Goal: Contribute content

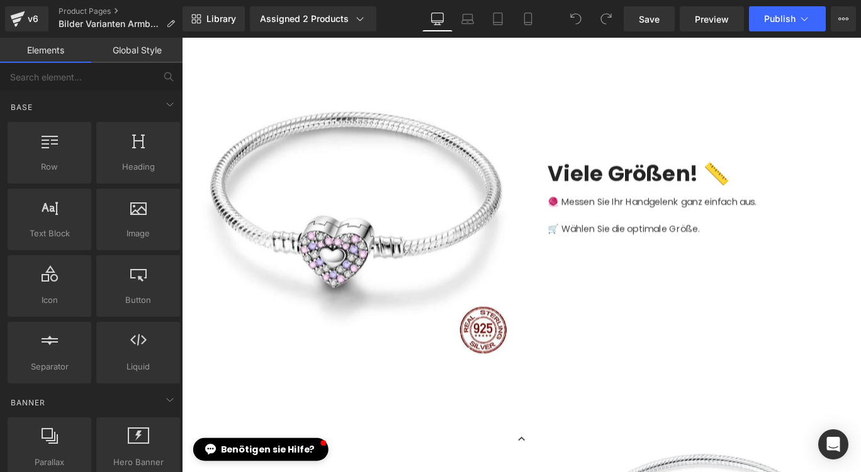
scroll to position [1132, 0]
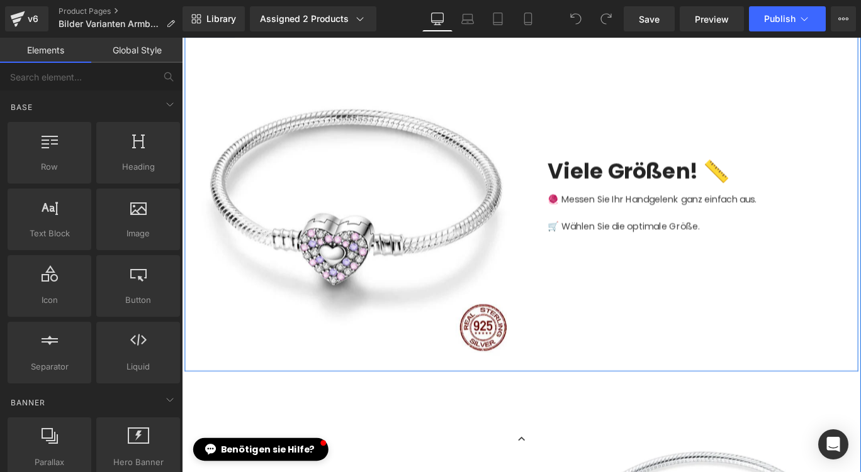
click at [703, 261] on div "Viele Größen! 📏 Text Block 🧶 Messen Sie Ihr Handgelenk ganz einfach aus. 🛒 Wähl…" at bounding box center [750, 215] width 377 height 359
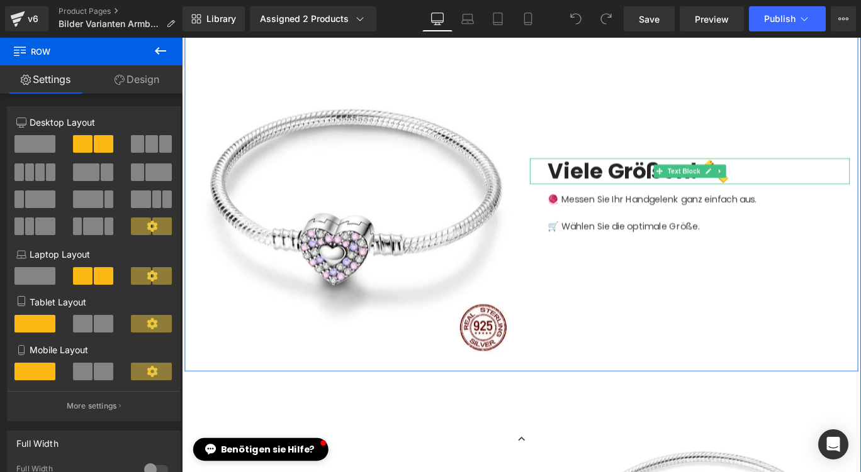
drag, startPoint x: 680, startPoint y: 187, endPoint x: 720, endPoint y: 184, distance: 39.7
click at [680, 187] on font "Viele Größen! 📏" at bounding box center [694, 186] width 204 height 33
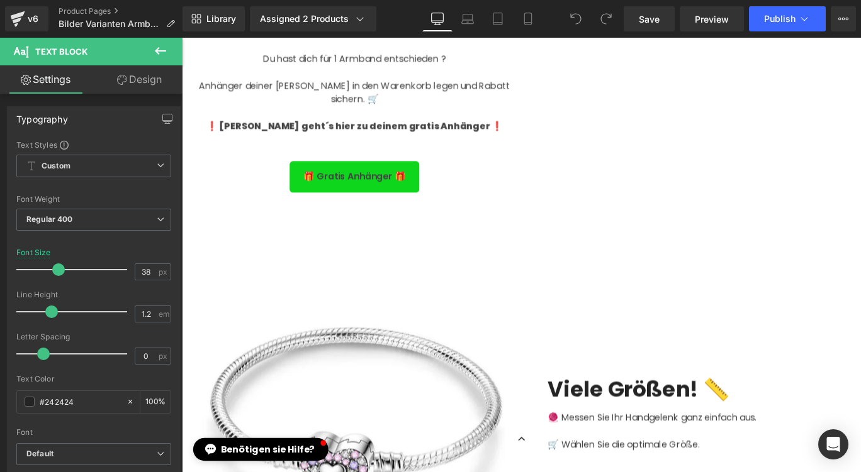
scroll to position [1007, 0]
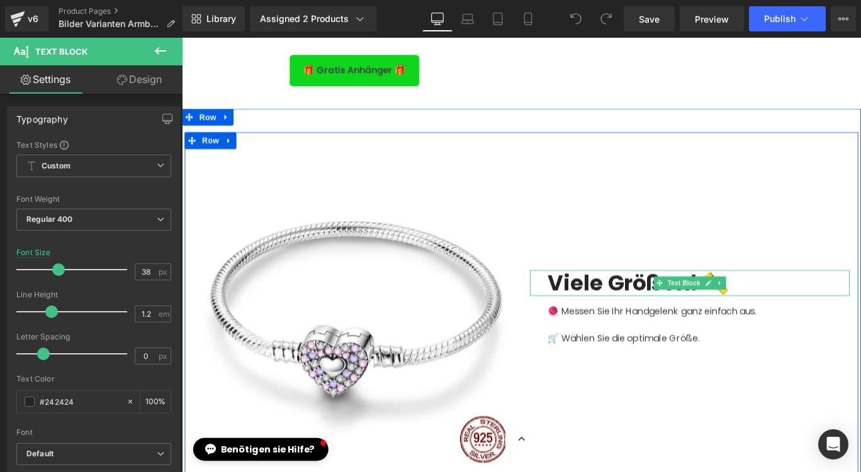
click at [813, 310] on div "Viele Größen! 📏" at bounding box center [751, 313] width 359 height 29
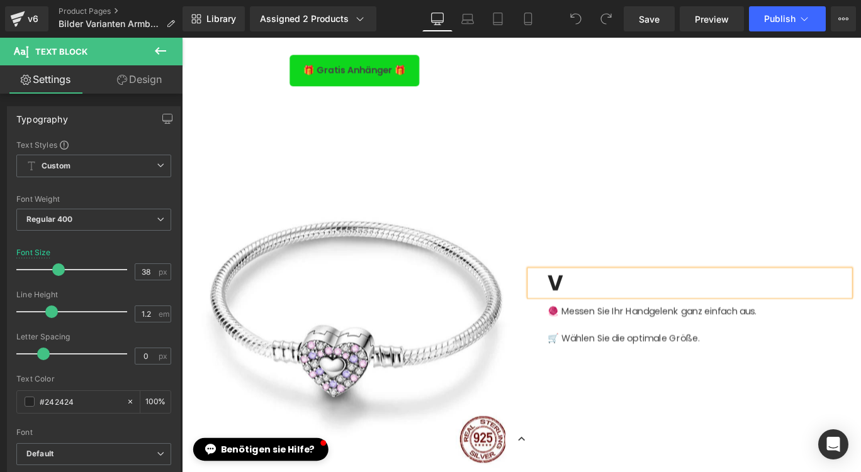
scroll to position [992, 0]
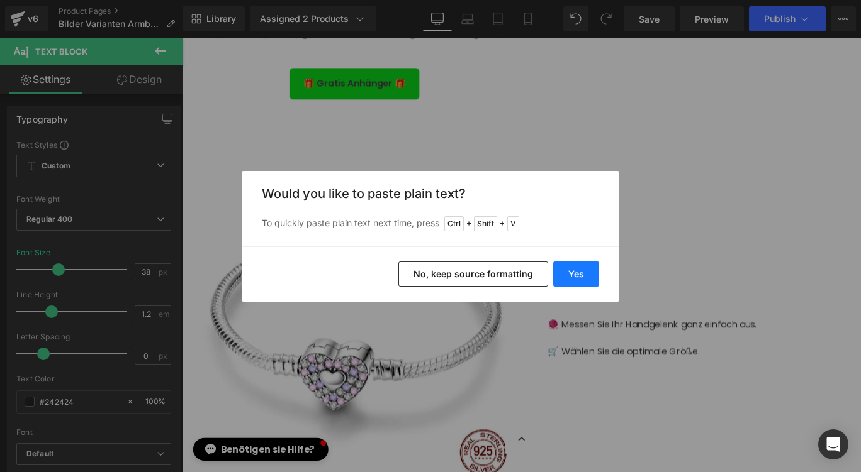
click at [569, 277] on button "Yes" at bounding box center [576, 274] width 46 height 25
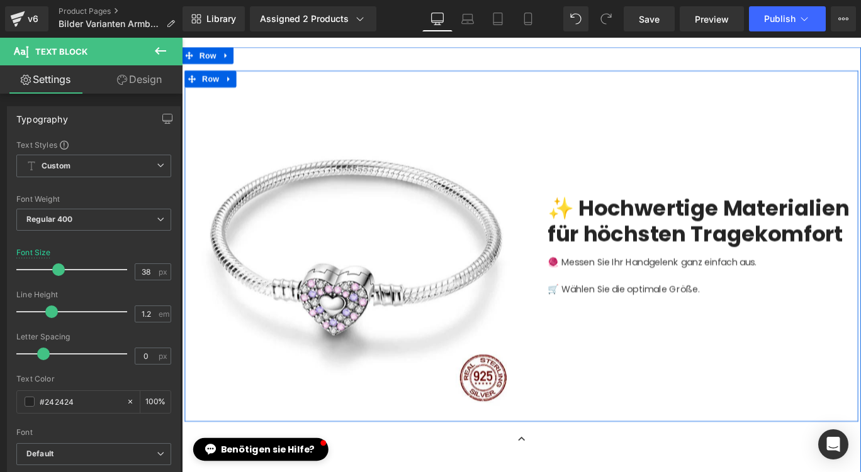
scroll to position [1055, 0]
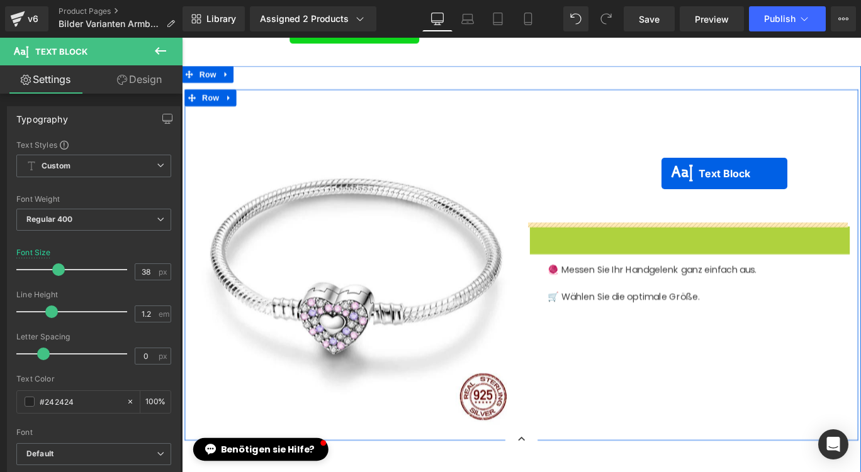
drag, startPoint x: 712, startPoint y: 259, endPoint x: 719, endPoint y: 190, distance: 69.0
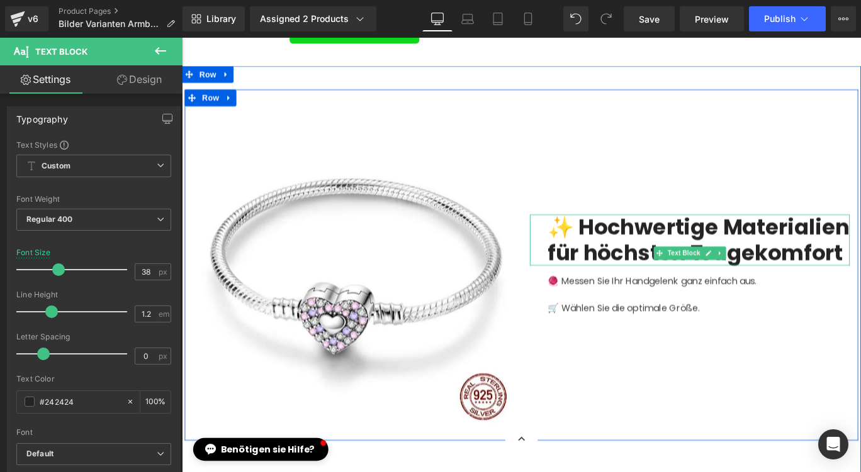
click at [767, 293] on div "✨ Hochwertige Materialien für höchsten Tragekomfort" at bounding box center [751, 264] width 359 height 57
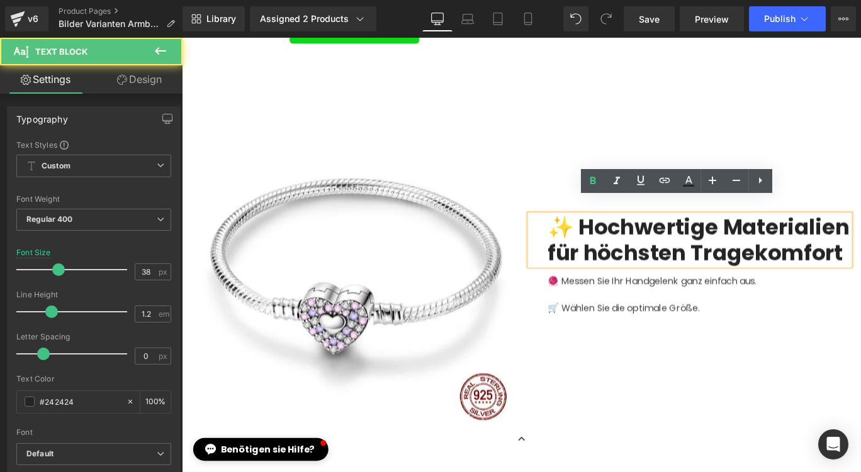
click at [588, 236] on div "✨ Hochwertige Materialien für höchsten Tragekomfort" at bounding box center [751, 264] width 359 height 57
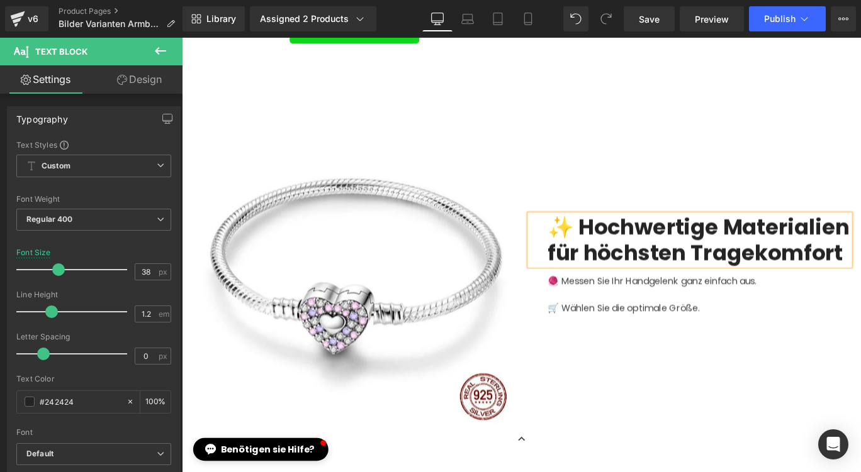
click at [664, 406] on div "✨ Hochwertige Materialien für höchsten Tragekomfort Text Block 🧶 Messen Sie Ihr…" at bounding box center [750, 292] width 377 height 359
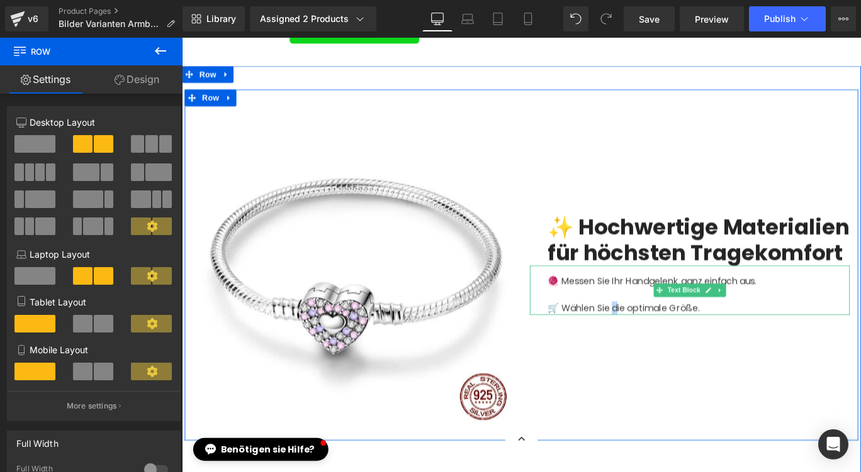
click at [692, 318] on font "🧶 Messen Sie Ihr Handgelenk ganz einfach aus." at bounding box center [709, 310] width 234 height 14
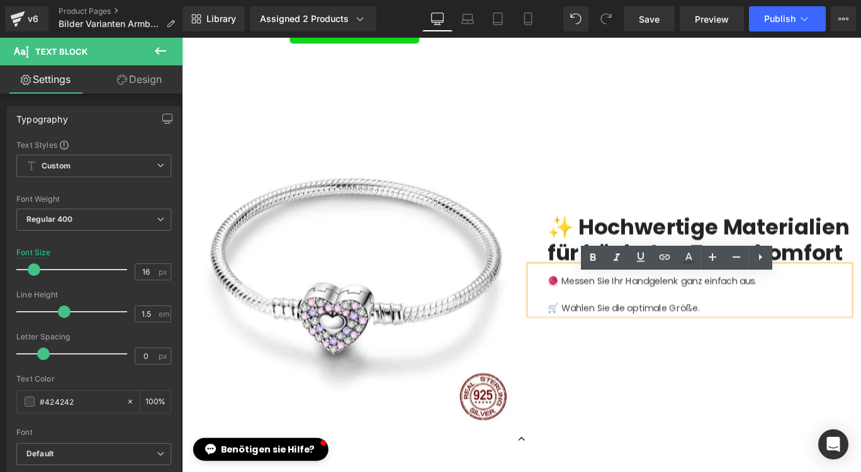
click at [788, 333] on p at bounding box center [761, 325] width 338 height 15
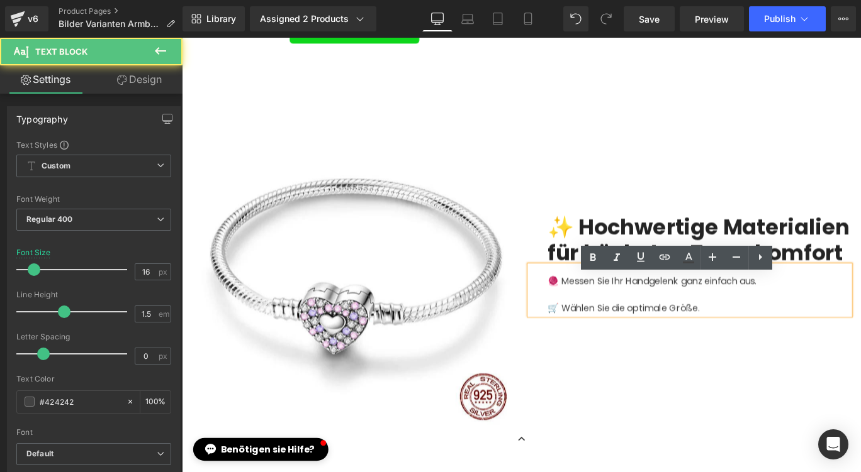
click at [780, 348] on p "🛒 Wählen Sie die optimale Größe." at bounding box center [761, 340] width 338 height 15
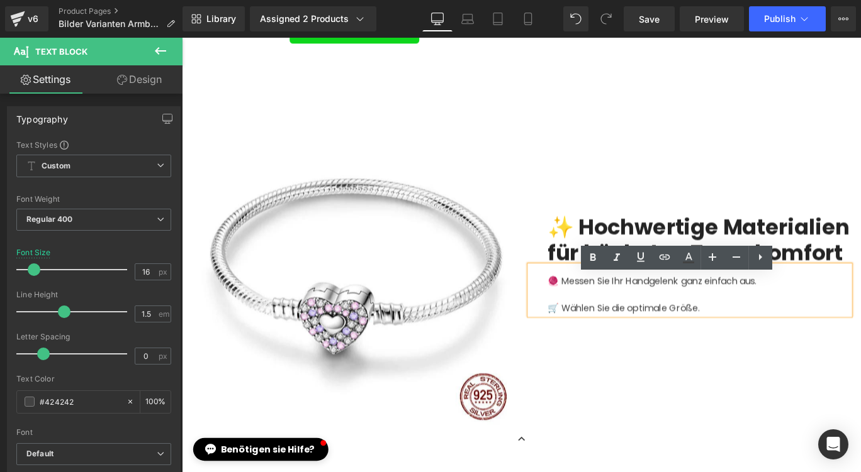
click at [671, 472] on div "Image ✨ Hochwertige Materialien für höchsten Tragekomfort Text Block 🧶 Messen S…" at bounding box center [562, 293] width 755 height 394
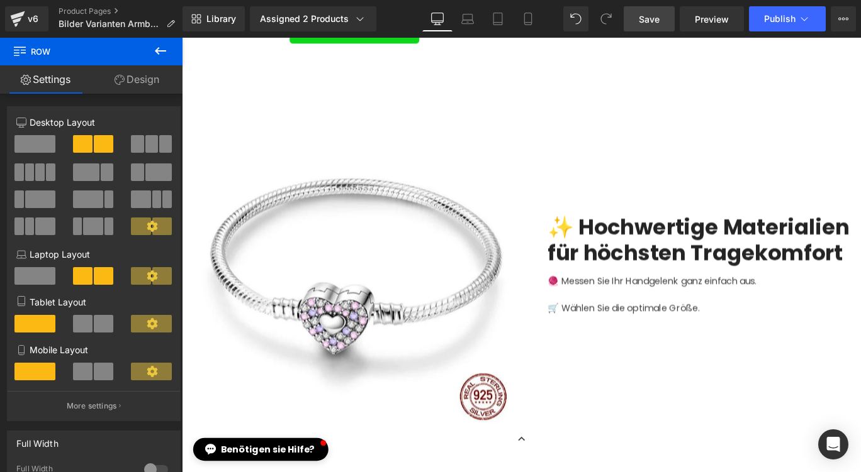
click at [651, 26] on link "Save" at bounding box center [648, 18] width 51 height 25
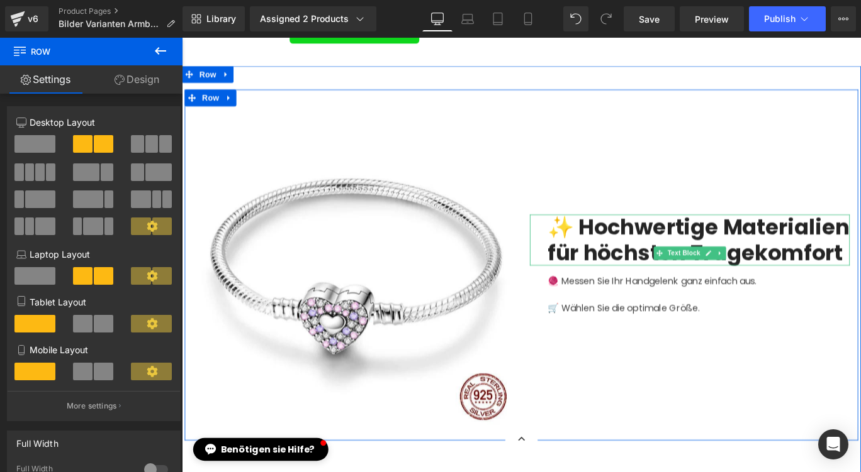
click at [655, 291] on b "✨ Hochwertige Materialien für höchsten Tragekomfort" at bounding box center [761, 264] width 338 height 62
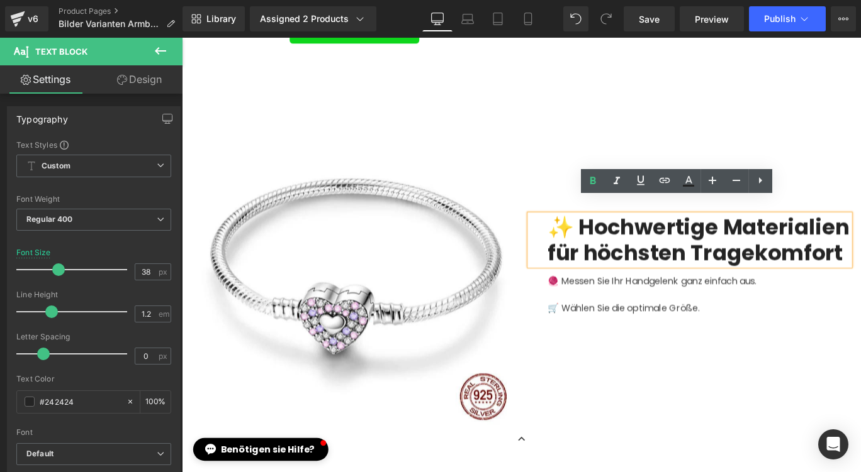
click at [788, 286] on div "✨ Hochwertige Materialien für höchsten Tragekomfort" at bounding box center [751, 264] width 359 height 57
click at [712, 18] on span "Preview" at bounding box center [712, 19] width 34 height 13
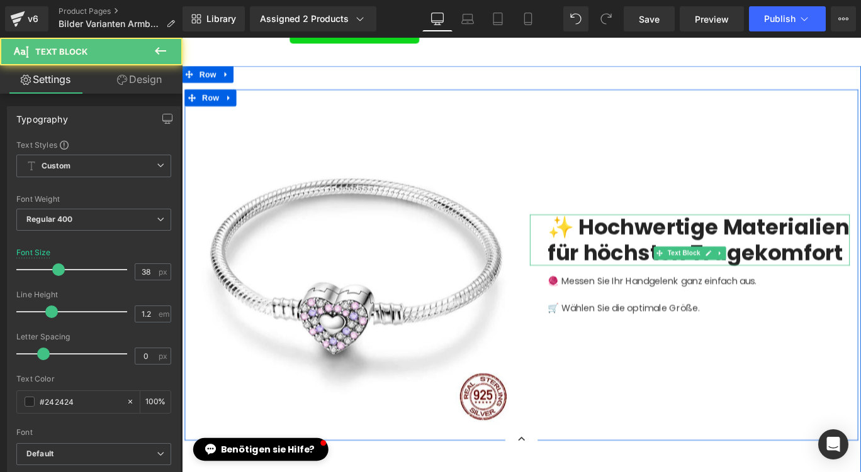
click at [825, 243] on div "✨ Hochwertige Materialien für höchsten Tragekomfort" at bounding box center [751, 264] width 359 height 57
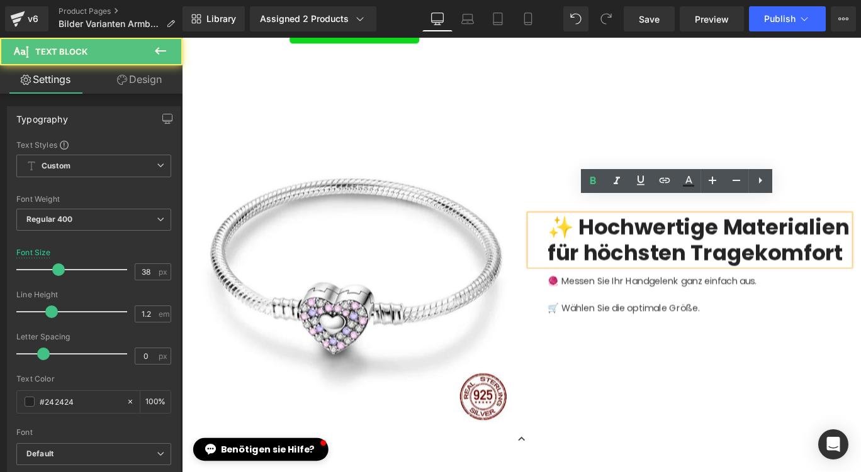
click at [778, 288] on div "✨ Hochwertige Materialien für höchsten Tragekomfort" at bounding box center [751, 264] width 359 height 57
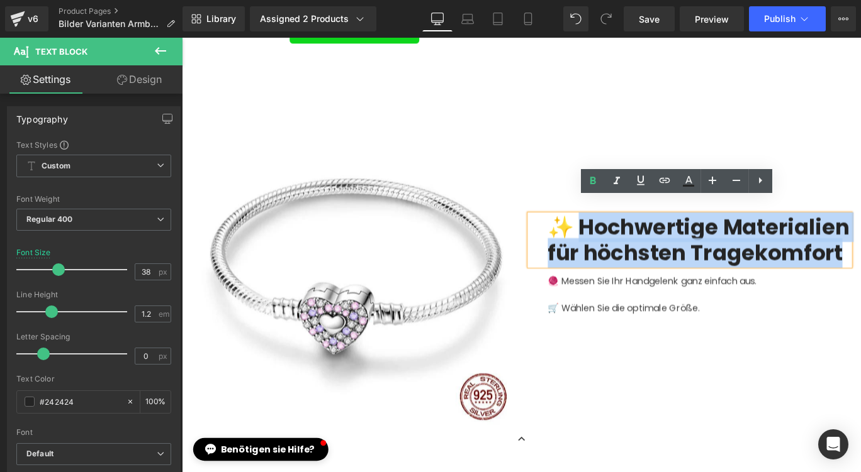
drag, startPoint x: 791, startPoint y: 289, endPoint x: 625, endPoint y: 222, distance: 178.6
click at [625, 236] on div "✨ Hochwertige Materialien für höchsten Tragekomfort" at bounding box center [751, 264] width 359 height 57
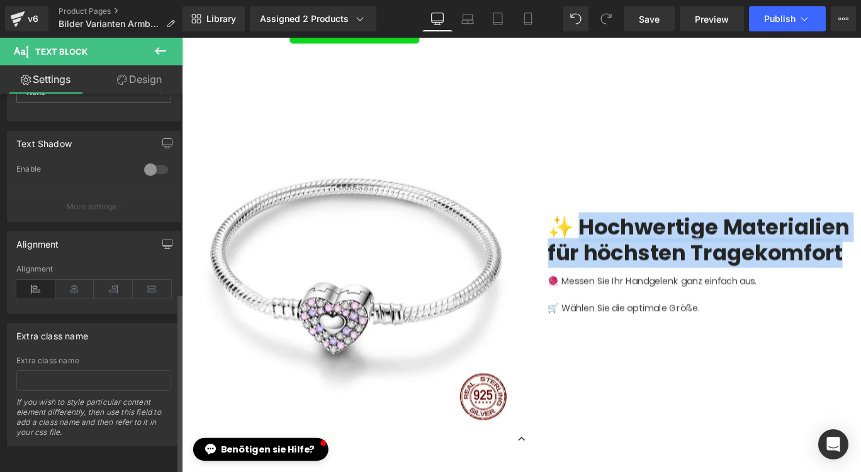
scroll to position [0, 0]
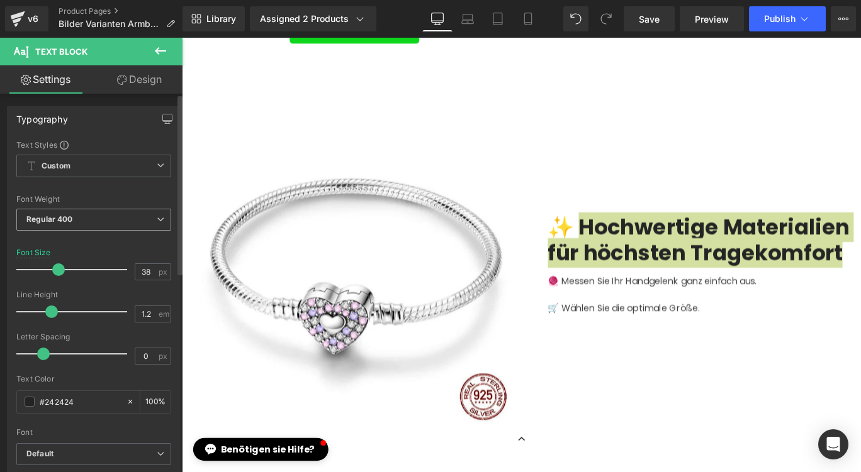
click at [108, 227] on span "Regular 400" at bounding box center [93, 220] width 155 height 22
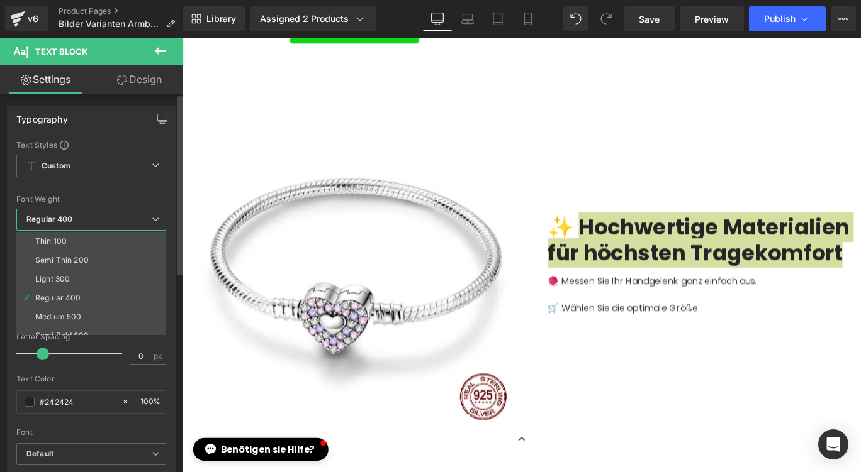
click at [89, 272] on li "Light 300" at bounding box center [93, 279] width 155 height 19
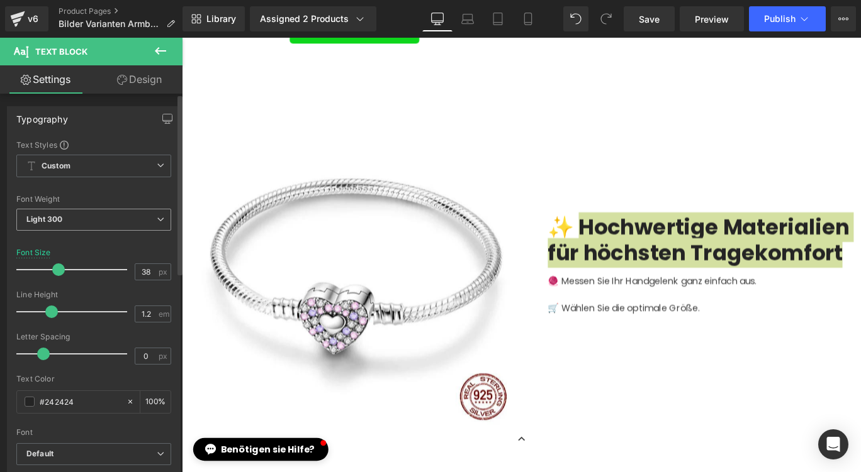
click at [106, 223] on span "Light 300" at bounding box center [93, 220] width 155 height 22
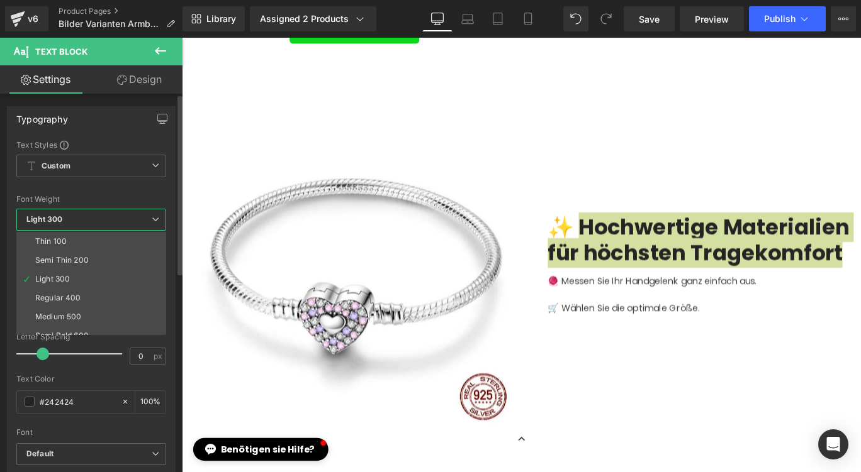
click at [81, 291] on li "Regular 400" at bounding box center [93, 298] width 155 height 19
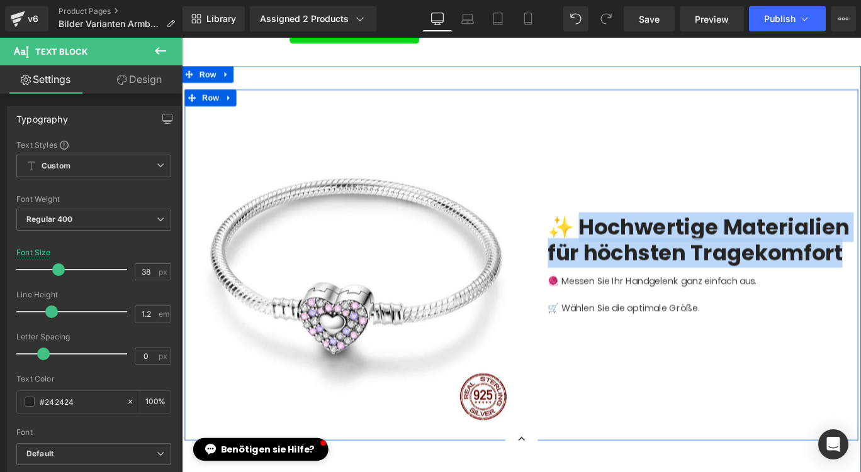
click at [807, 316] on font "🧶 Messen Sie Ihr Handgelenk ganz einfach aus." at bounding box center [709, 310] width 234 height 14
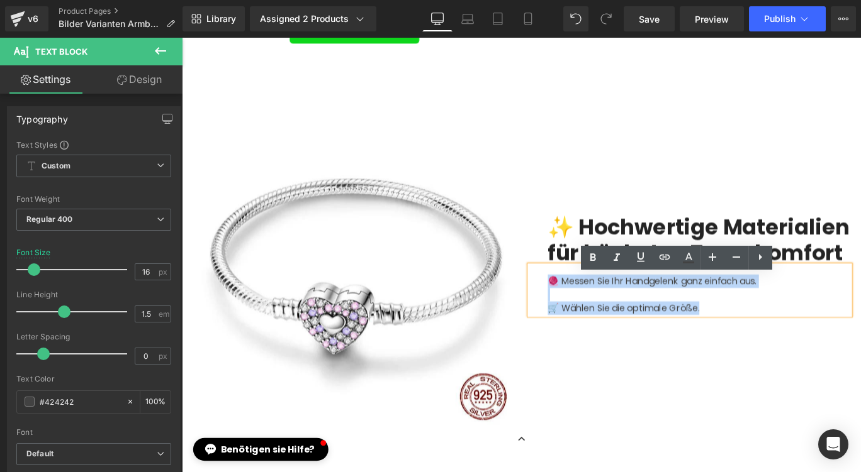
drag, startPoint x: 787, startPoint y: 350, endPoint x: 567, endPoint y: 322, distance: 221.3
click at [572, 322] on div "🧶 Messen Sie Ihr Handgelenk ganz einfach aus. 🛒 Wählen Sie die optimale Größe." at bounding box center [751, 320] width 359 height 55
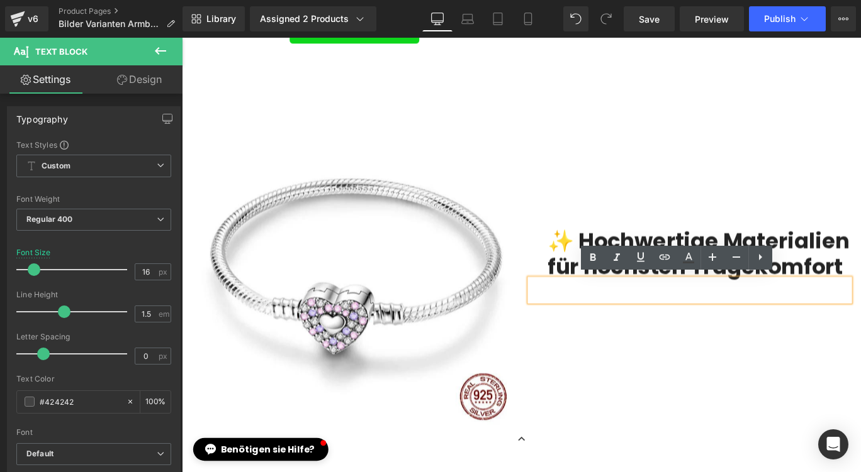
scroll to position [1070, 0]
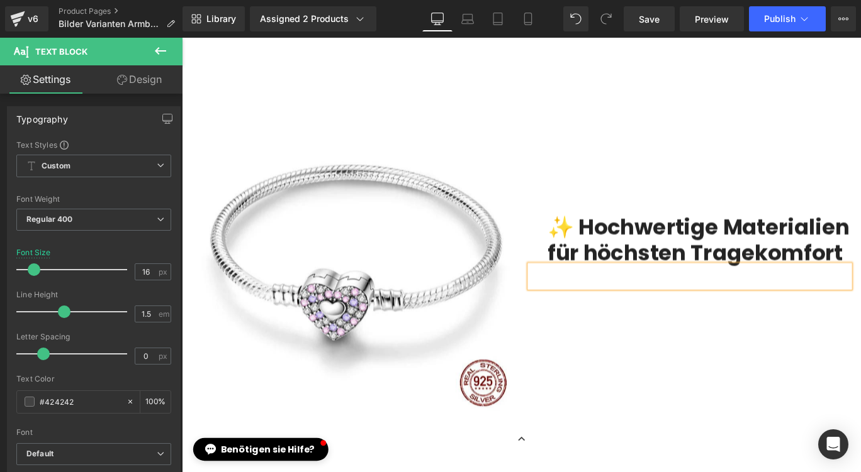
click at [644, 316] on p at bounding box center [761, 310] width 338 height 15
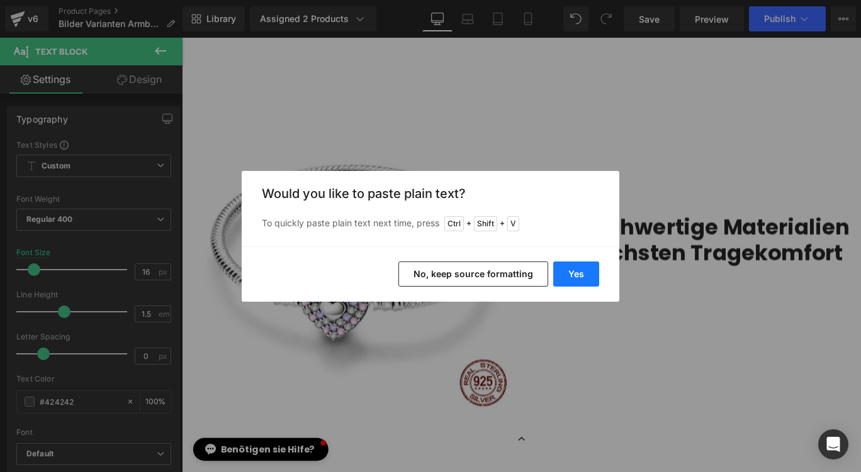
click at [579, 269] on button "Yes" at bounding box center [576, 274] width 46 height 25
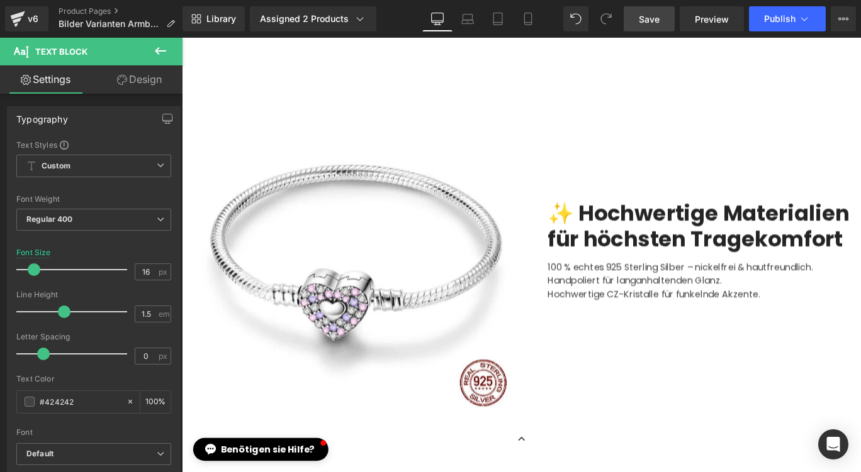
drag, startPoint x: 658, startPoint y: 14, endPoint x: 665, endPoint y: 29, distance: 16.6
click at [658, 14] on span "Save" at bounding box center [649, 19] width 21 height 13
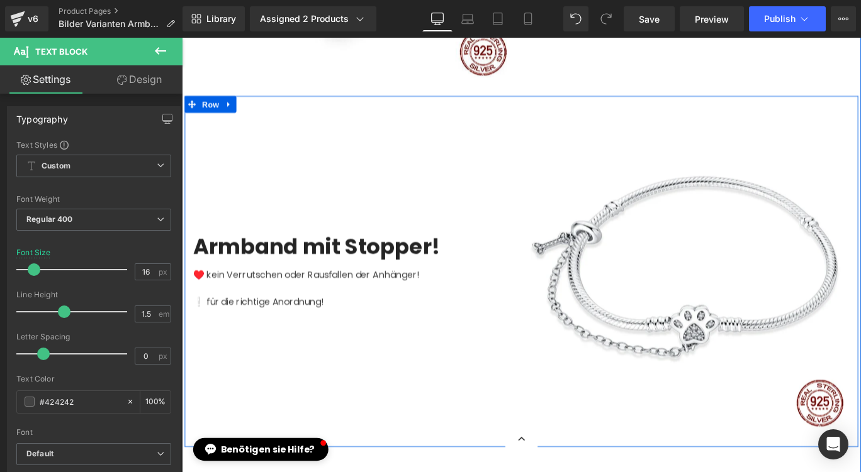
scroll to position [1511, 0]
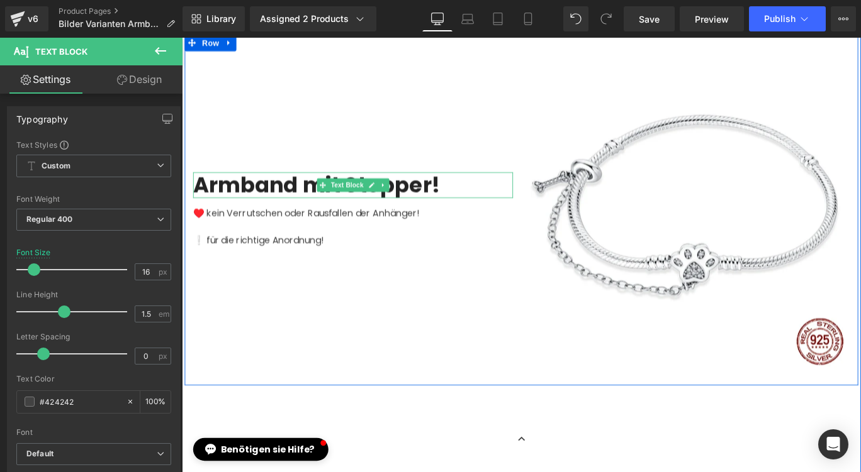
click at [321, 199] on font "Armband mit Stopper!" at bounding box center [332, 202] width 277 height 33
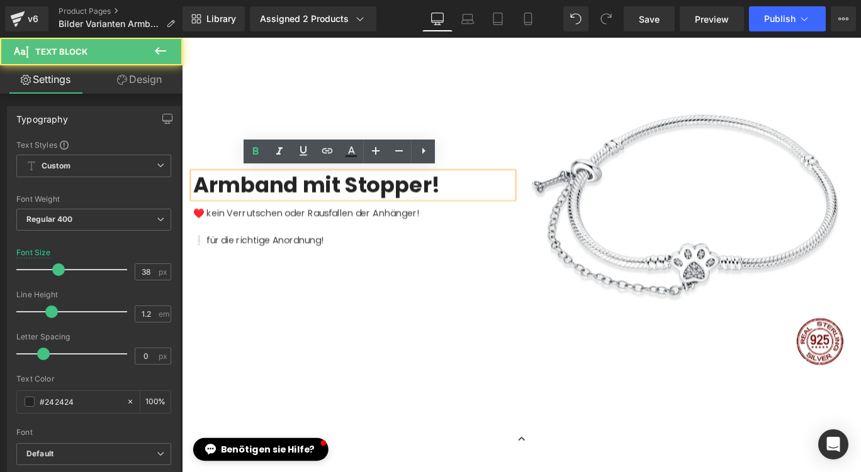
drag, startPoint x: 478, startPoint y: 191, endPoint x: 480, endPoint y: 197, distance: 6.8
click at [478, 193] on div "Armband mit Stopper!" at bounding box center [373, 203] width 359 height 29
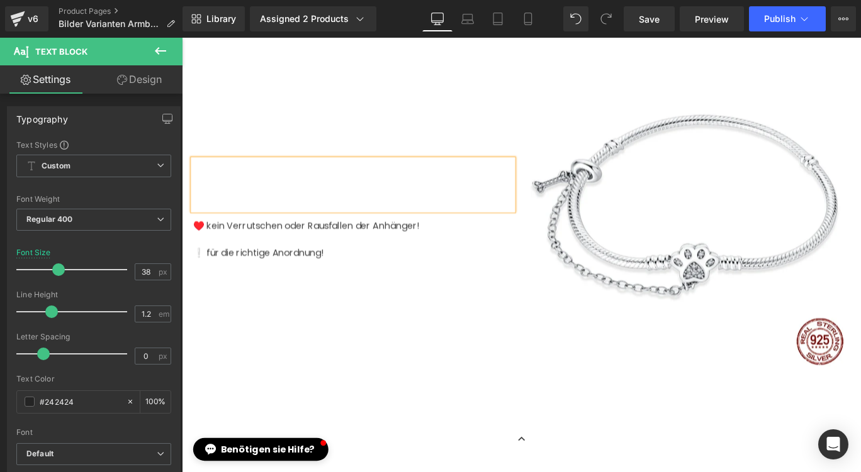
scroll to position [1496, 0]
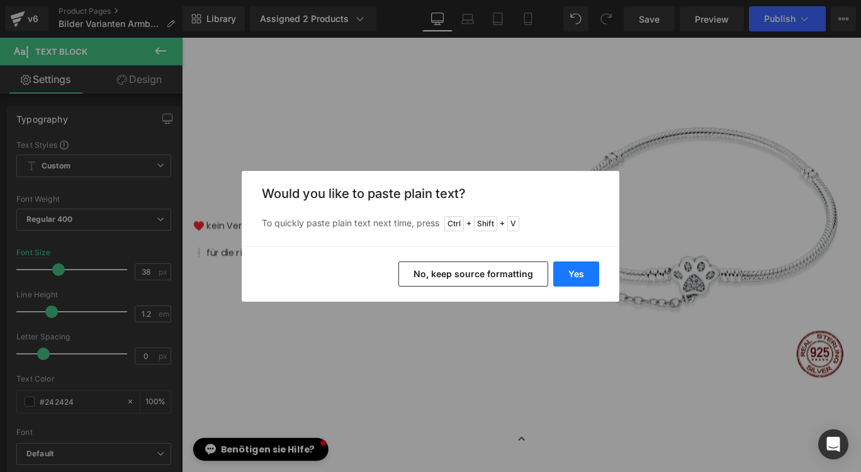
click at [590, 282] on button "Yes" at bounding box center [576, 274] width 46 height 25
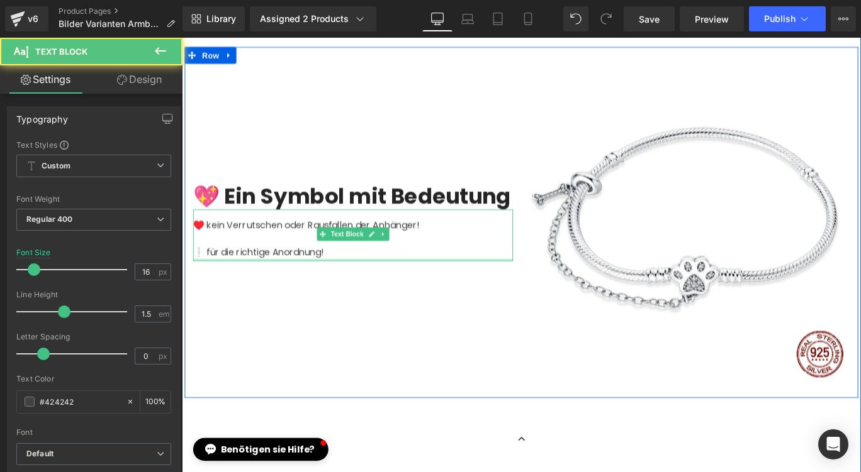
drag, startPoint x: 332, startPoint y: 307, endPoint x: 347, endPoint y: 293, distance: 20.5
click at [340, 289] on div at bounding box center [373, 287] width 359 height 3
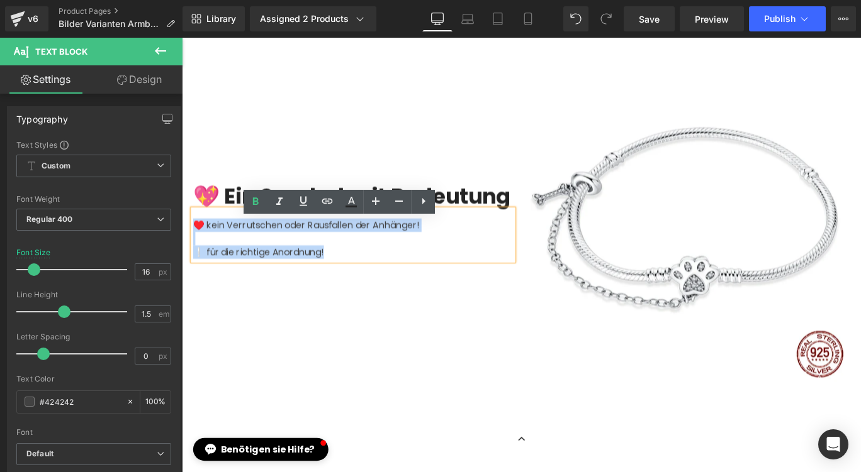
drag, startPoint x: 347, startPoint y: 293, endPoint x: 191, endPoint y: 258, distance: 159.2
click at [194, 258] on div "♥️ kein Verrutschen oder Rausfallen der Anhänger! ❕ für die richtige Anordnung!" at bounding box center [373, 259] width 359 height 57
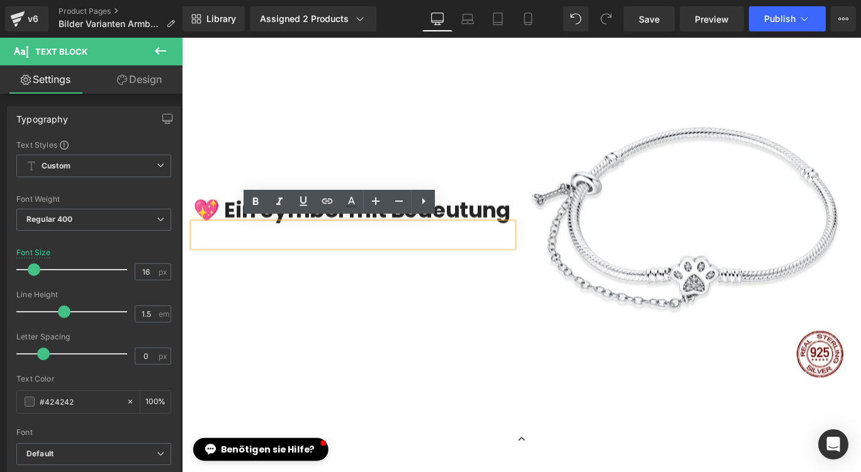
scroll to position [1511, 0]
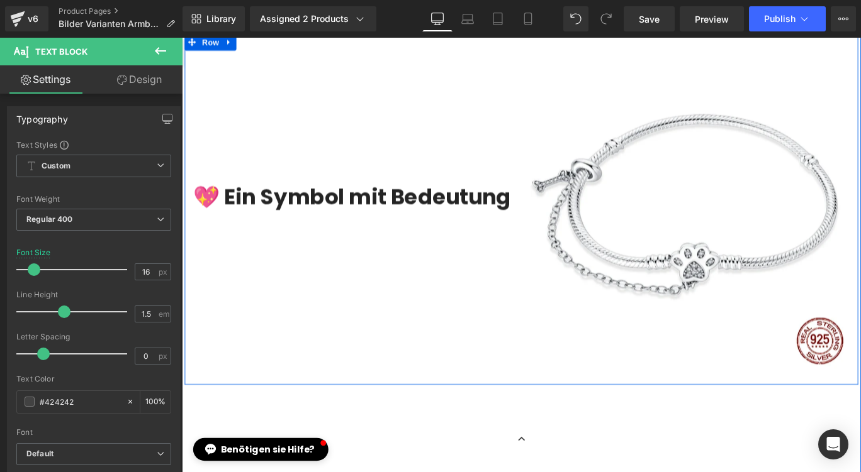
click at [260, 281] on div "💖 Ein Symbol mit Bedeutung Text Block Text Block" at bounding box center [373, 230] width 377 height 359
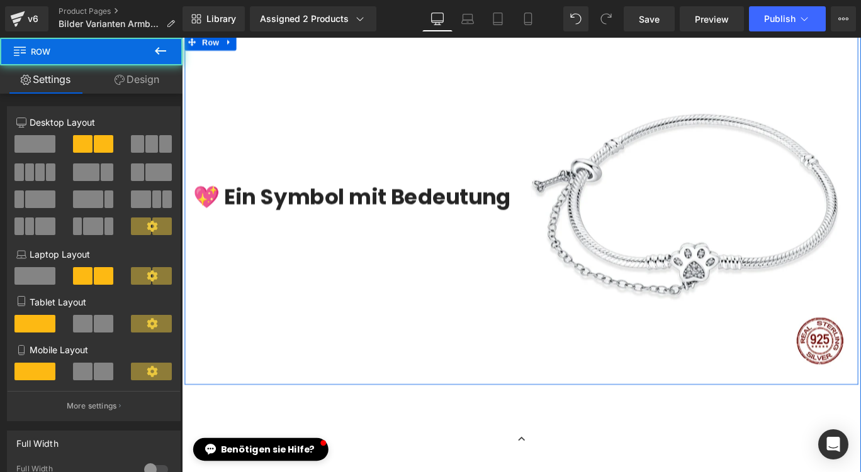
click at [265, 256] on p at bounding box center [373, 248] width 359 height 15
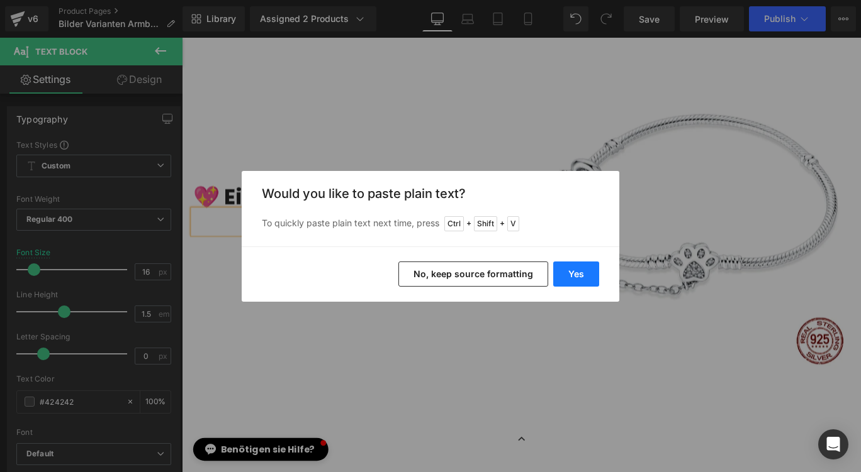
click at [588, 268] on button "Yes" at bounding box center [576, 274] width 46 height 25
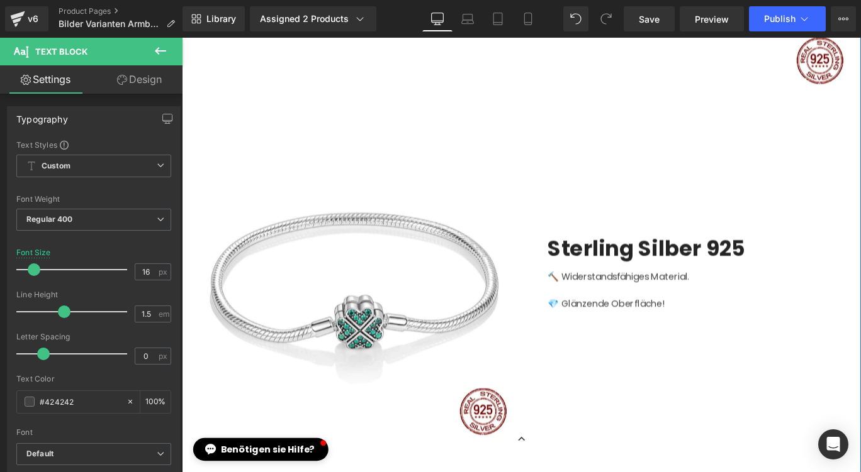
scroll to position [1952, 0]
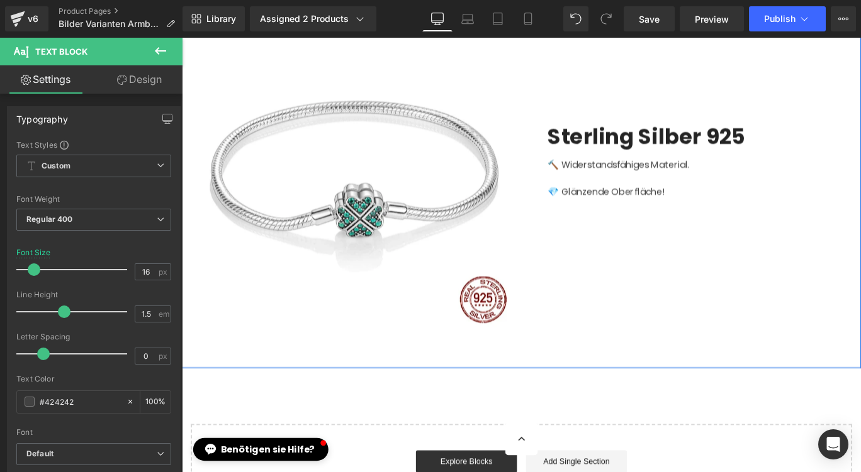
click at [666, 134] on div "Sterling Silber 925 Text Block" at bounding box center [751, 148] width 359 height 29
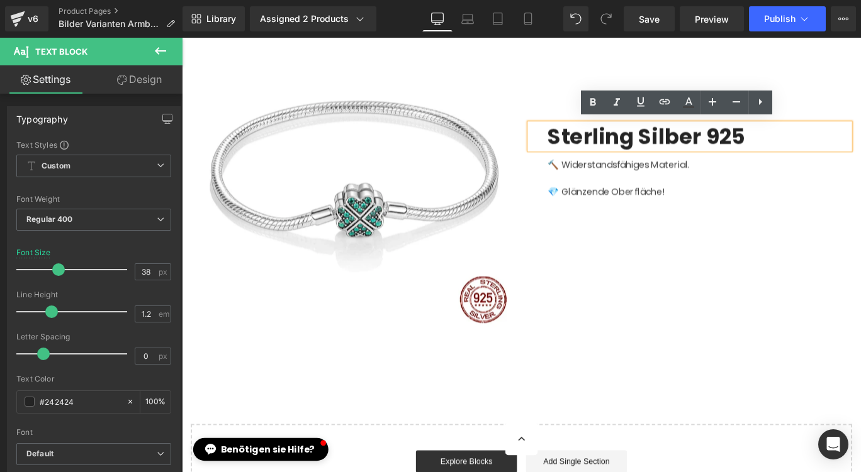
click at [816, 150] on p "Sterling Silber 925" at bounding box center [761, 148] width 338 height 29
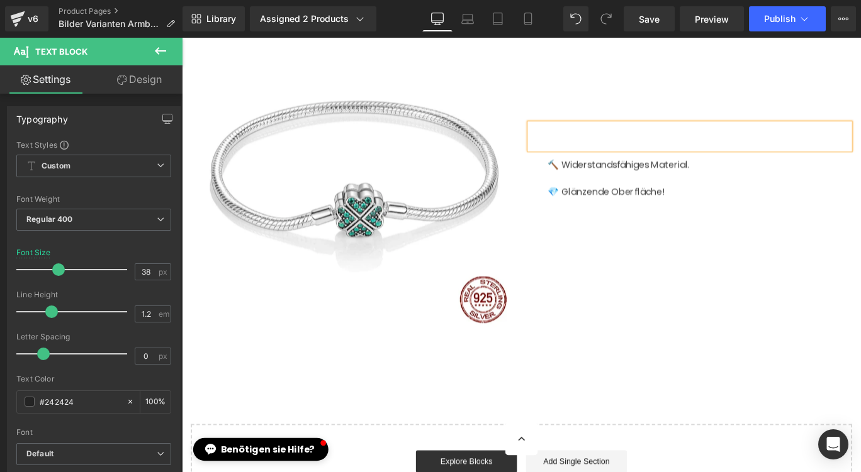
click at [764, 220] on p at bounding box center [761, 225] width 338 height 15
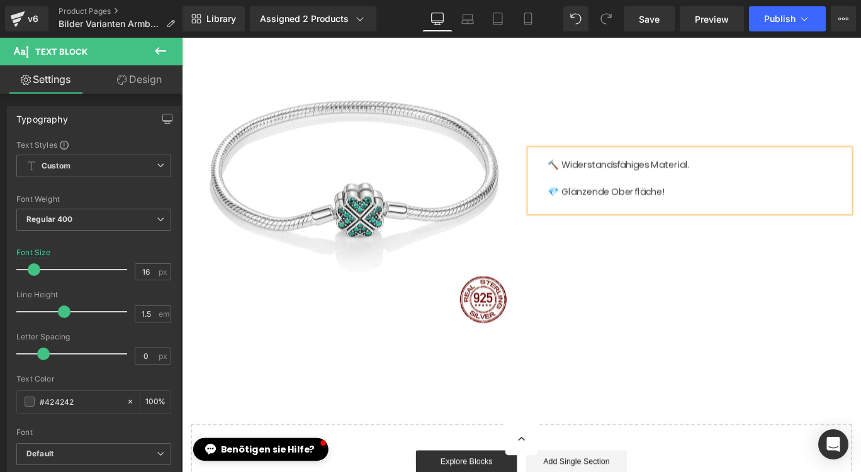
click at [761, 208] on p "💎 Glänzende Oberfläche!" at bounding box center [761, 210] width 338 height 15
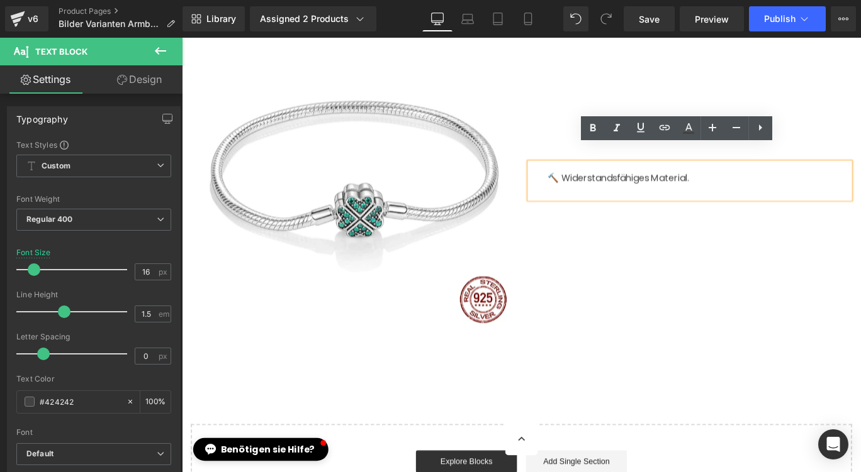
scroll to position [1967, 0]
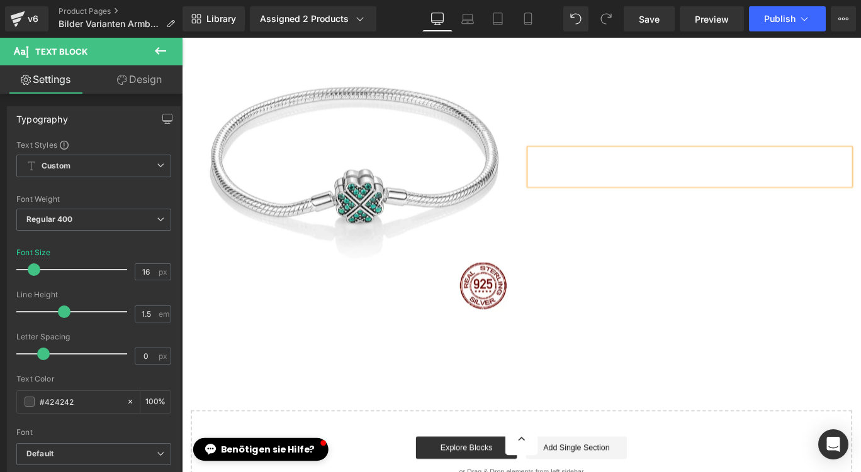
click at [613, 243] on div "Text Block Text Block" at bounding box center [750, 168] width 377 height 359
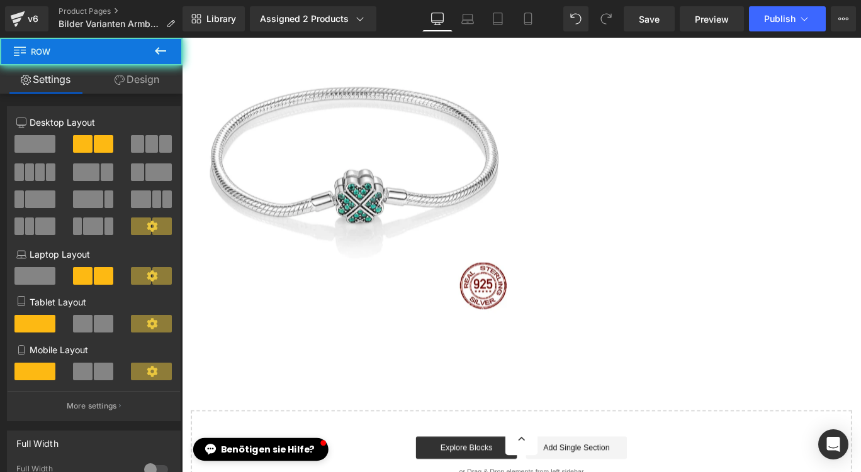
click at [624, 220] on div "Text Block Text Block" at bounding box center [750, 168] width 377 height 359
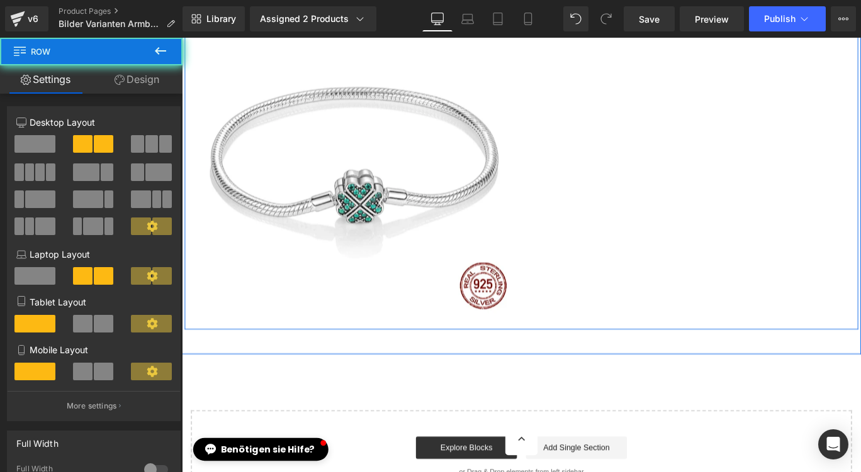
click at [640, 159] on div "Text Block Text Block" at bounding box center [750, 168] width 377 height 359
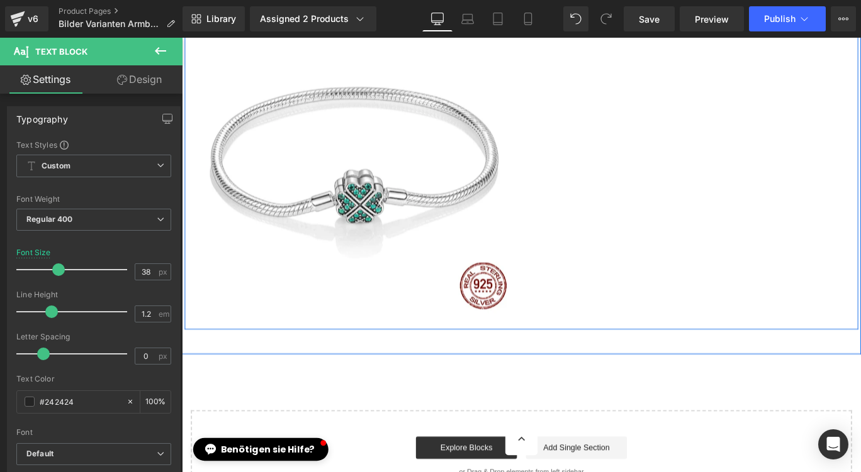
click at [634, 174] on p at bounding box center [761, 180] width 338 height 15
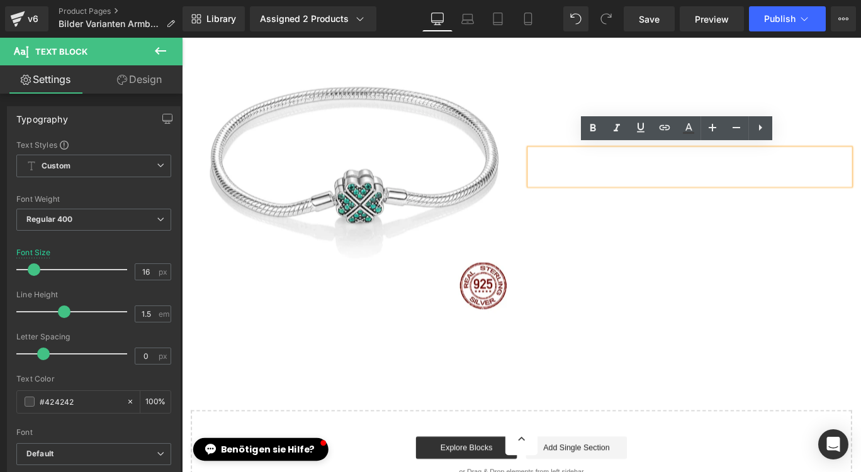
click at [630, 182] on p at bounding box center [761, 180] width 338 height 15
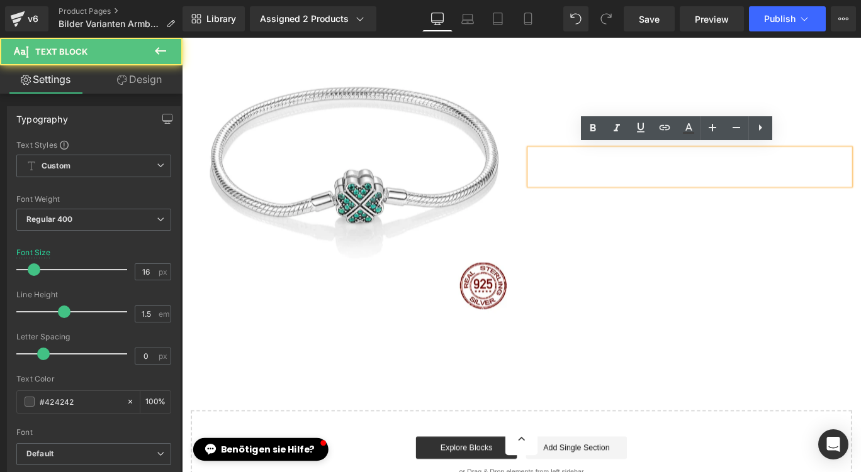
click at [639, 242] on div "Text Block Text Block" at bounding box center [750, 168] width 377 height 359
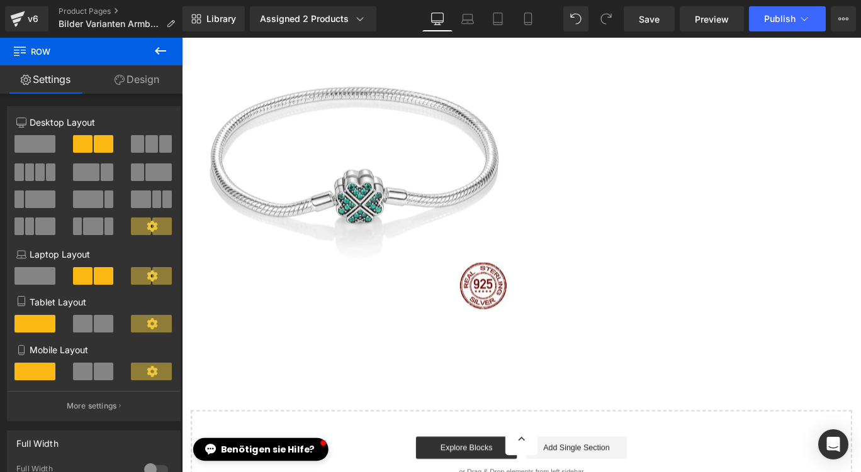
click at [645, 228] on div "Text Block Text Block" at bounding box center [750, 168] width 377 height 359
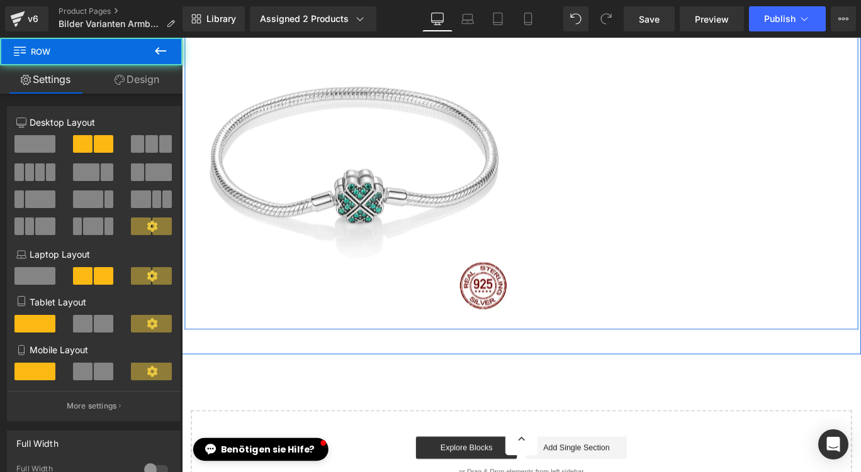
click at [646, 221] on div "Text Block Text Block" at bounding box center [750, 168] width 377 height 359
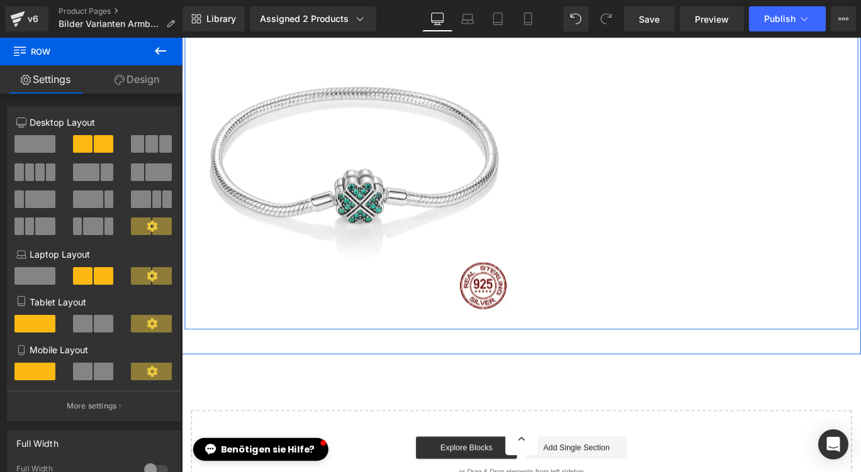
click at [643, 210] on div "Text Block Text Block" at bounding box center [750, 168] width 377 height 359
click at [642, 182] on p at bounding box center [761, 180] width 338 height 15
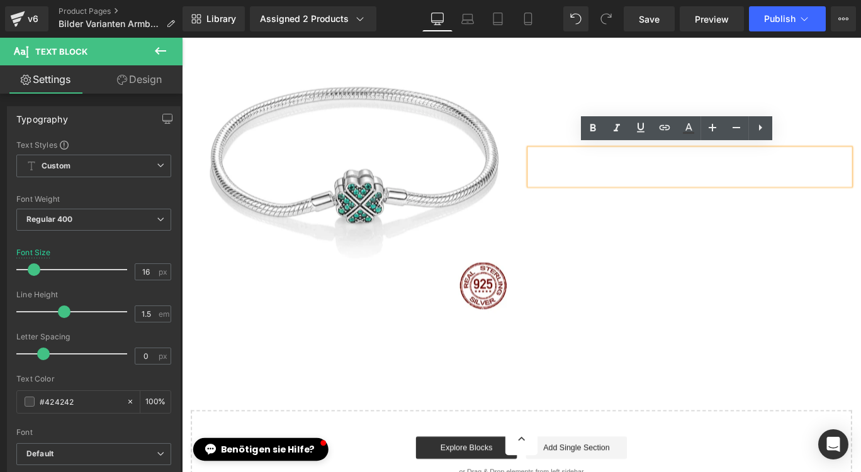
click at [581, 118] on div "Text Block Text Block" at bounding box center [750, 168] width 377 height 359
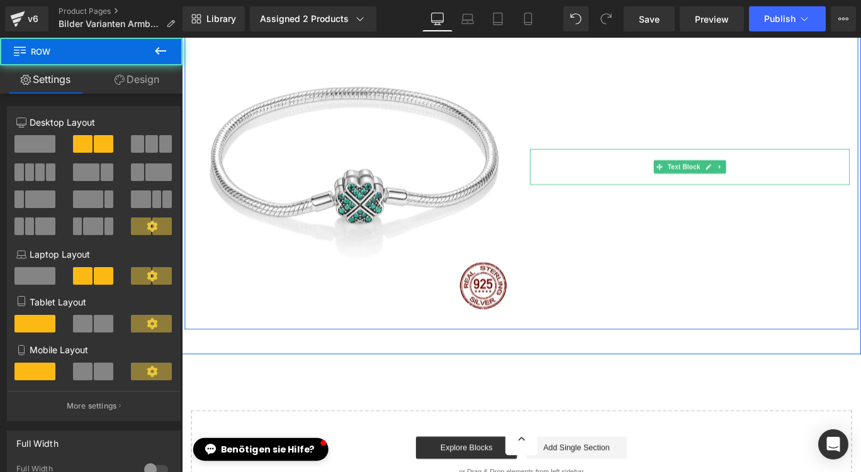
drag, startPoint x: 632, startPoint y: 179, endPoint x: 630, endPoint y: 164, distance: 15.2
click at [629, 186] on div at bounding box center [751, 183] width 359 height 40
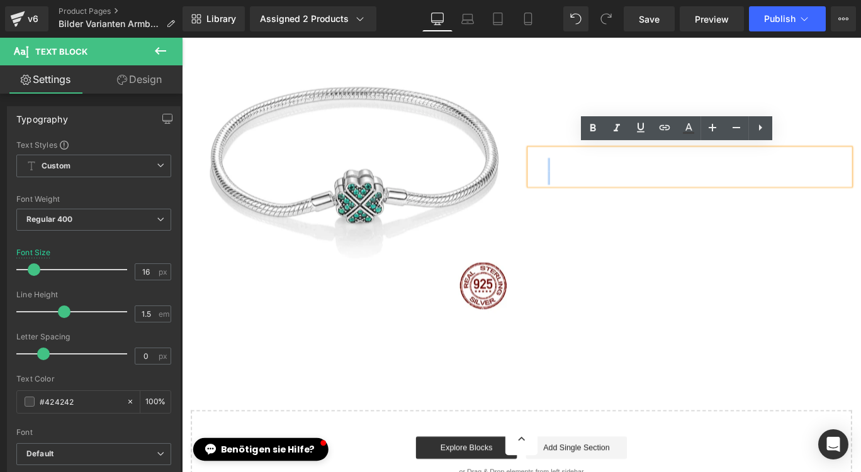
click at [602, 125] on div "Text Block Text Block" at bounding box center [750, 168] width 377 height 359
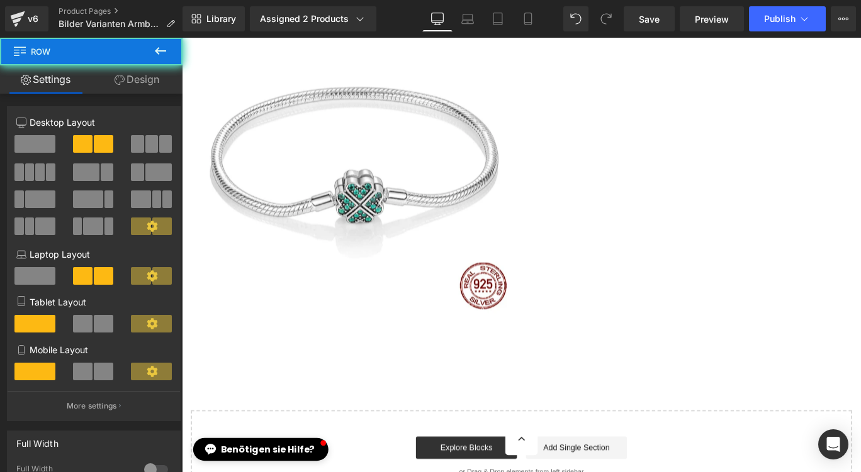
click at [602, 113] on div "Text Block Text Block" at bounding box center [750, 168] width 377 height 359
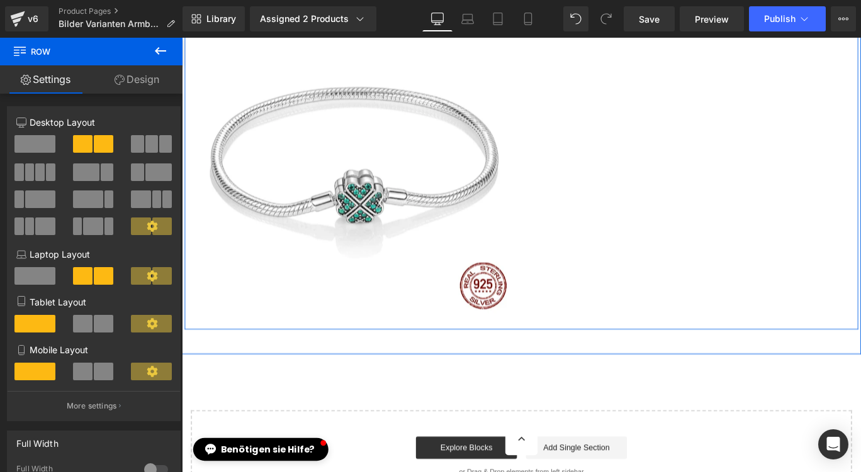
click at [610, 103] on div "Text Block Text Block" at bounding box center [750, 168] width 377 height 359
click at [615, 176] on p at bounding box center [761, 180] width 338 height 15
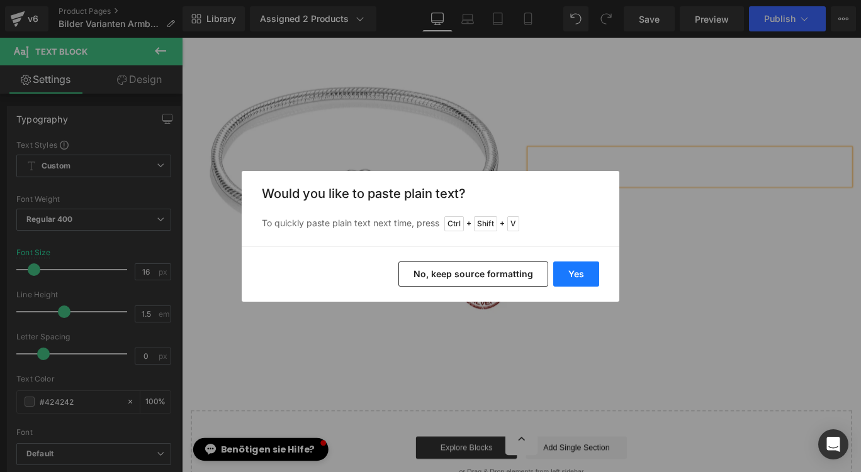
click at [589, 277] on button "Yes" at bounding box center [576, 274] width 46 height 25
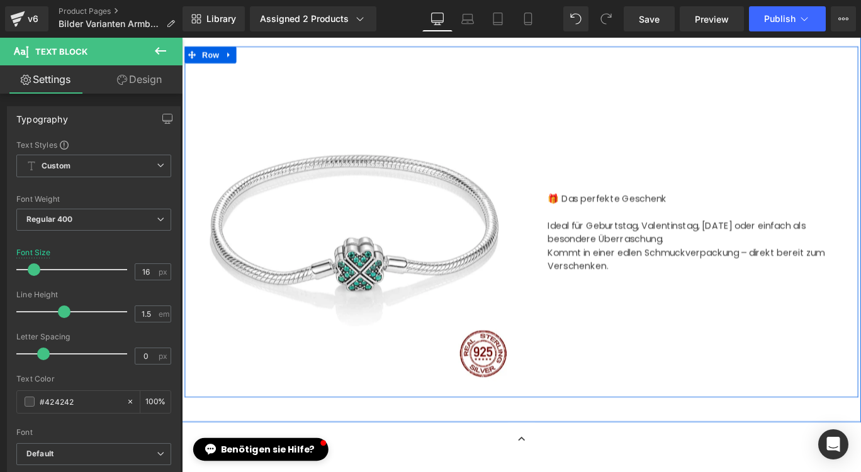
scroll to position [1778, 0]
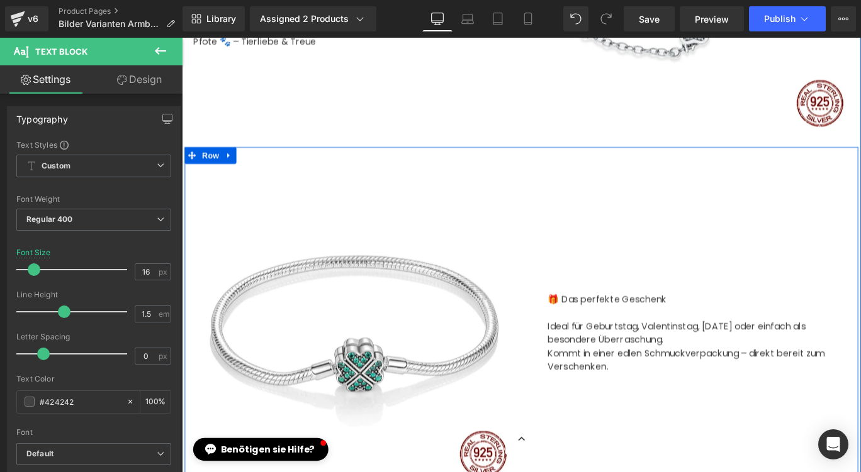
click at [677, 271] on div "Text Block 🎁 Das perfekte Geschenk Ideal für Geburtstag, Valentinstag, [DATE] o…" at bounding box center [750, 357] width 377 height 359
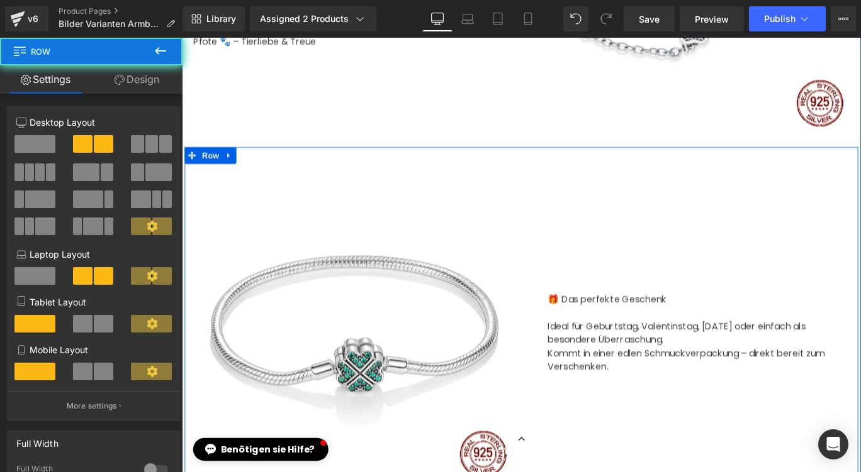
click at [659, 213] on div "Text Block 🎁 Das perfekte Geschenk Ideal für Geburtstag, Valentinstag, [DATE] o…" at bounding box center [750, 357] width 377 height 359
click at [644, 314] on div "🎁 Das perfekte Geschenk Ideal für Geburtstag, Valentinstag, [DATE] oder einfach…" at bounding box center [751, 372] width 359 height 116
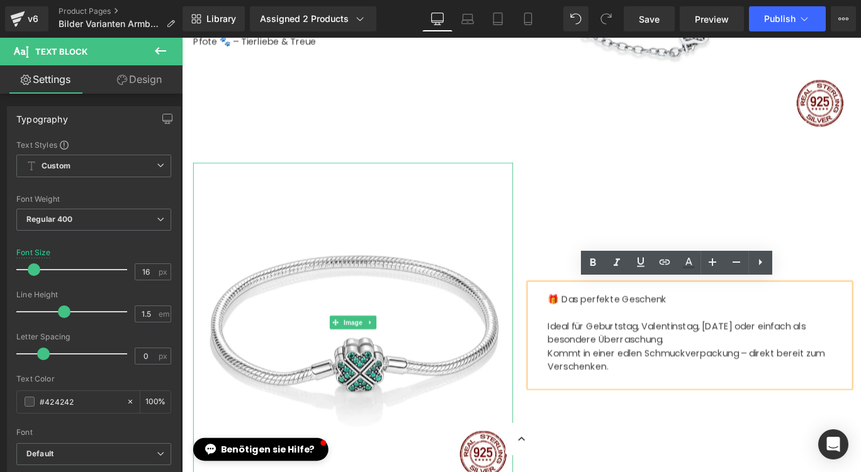
click at [547, 249] on div "Image" at bounding box center [373, 357] width 359 height 359
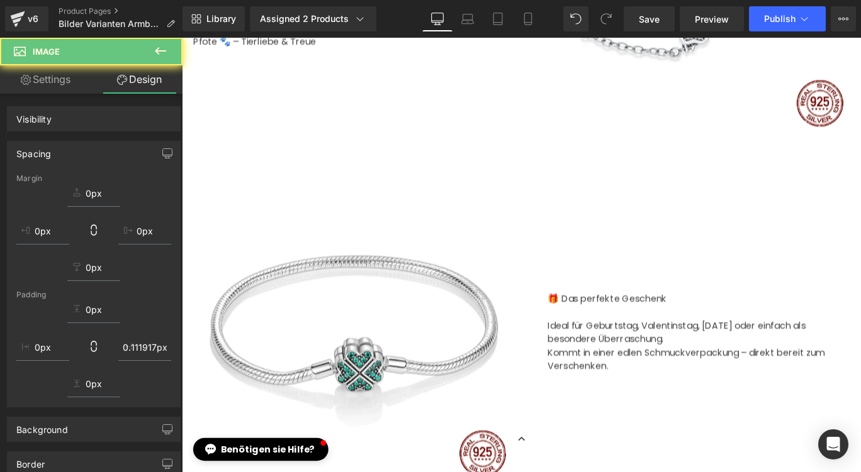
scroll to position [1777, 0]
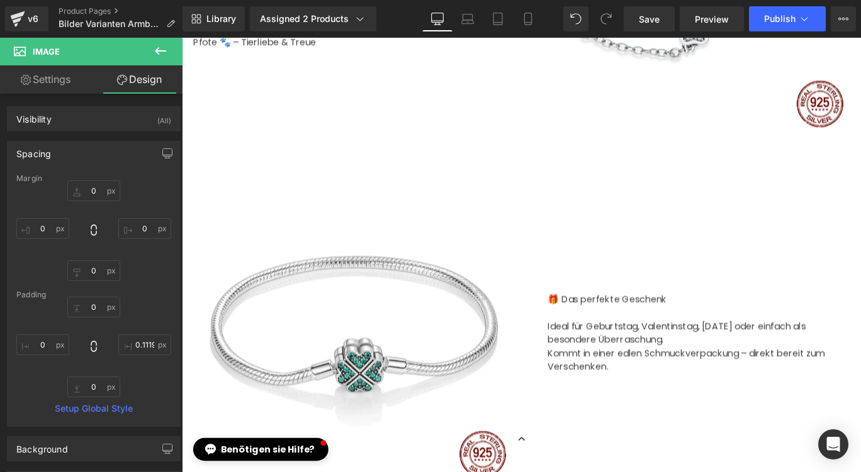
click at [625, 289] on div at bounding box center [751, 299] width 359 height 29
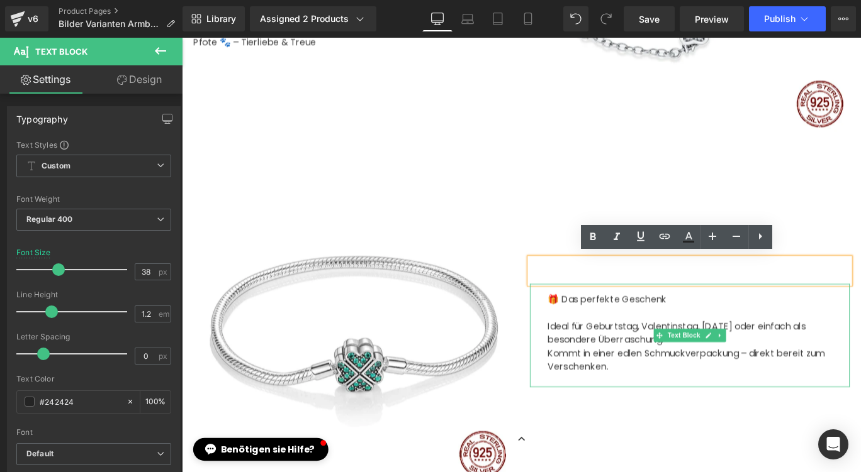
drag, startPoint x: 679, startPoint y: 330, endPoint x: 678, endPoint y: 336, distance: 6.4
click at [678, 334] on p "🎁 Das perfekte Geschenk" at bounding box center [761, 331] width 338 height 15
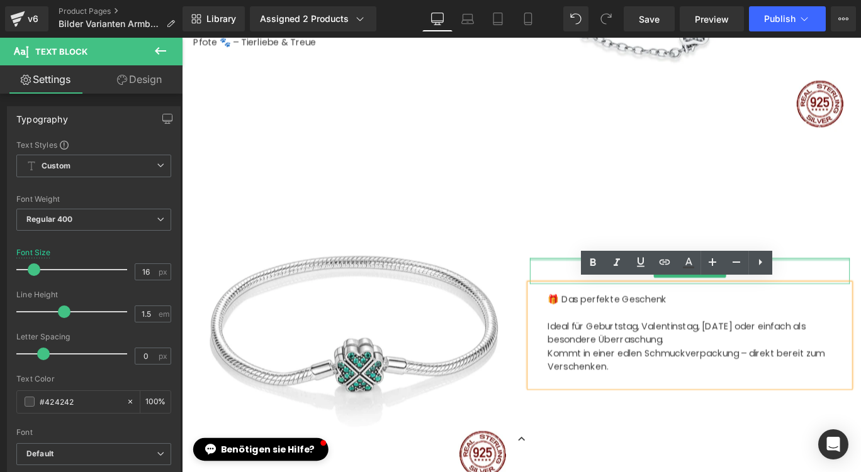
click at [610, 287] on div "Text Block" at bounding box center [751, 299] width 359 height 29
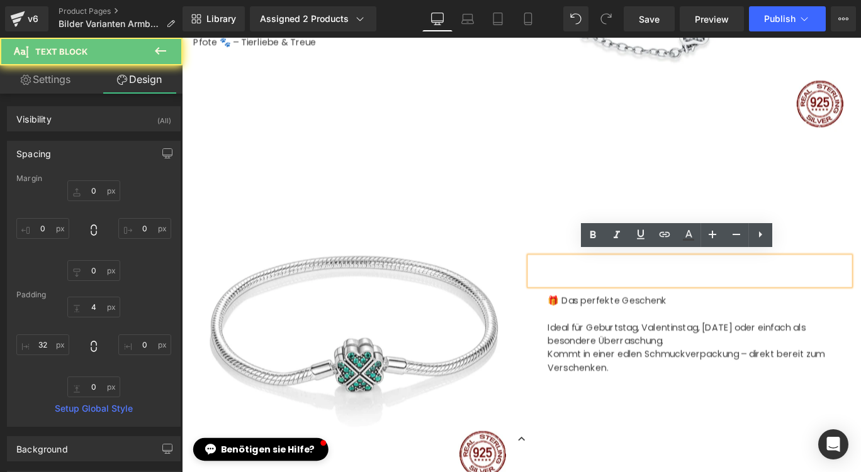
scroll to position [1779, 0]
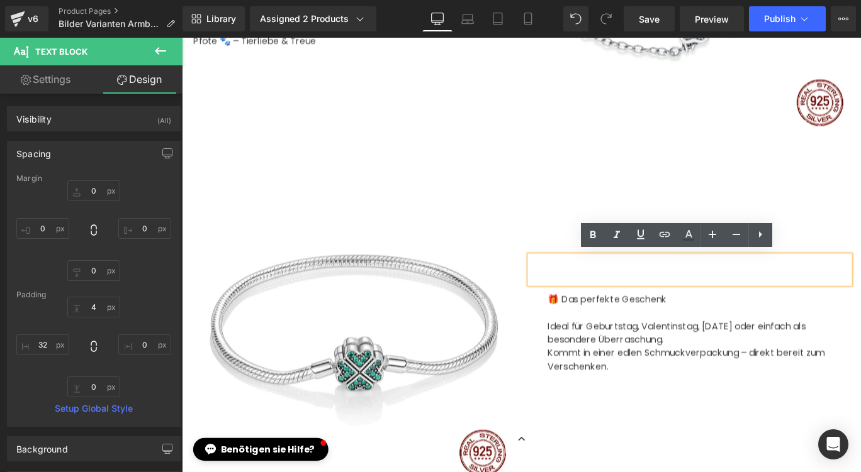
click at [634, 295] on div at bounding box center [751, 297] width 359 height 31
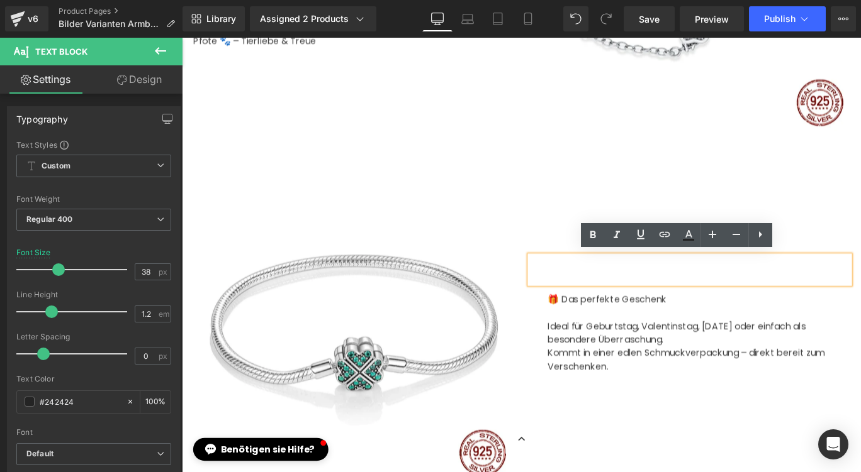
click at [659, 347] on p at bounding box center [761, 346] width 338 height 15
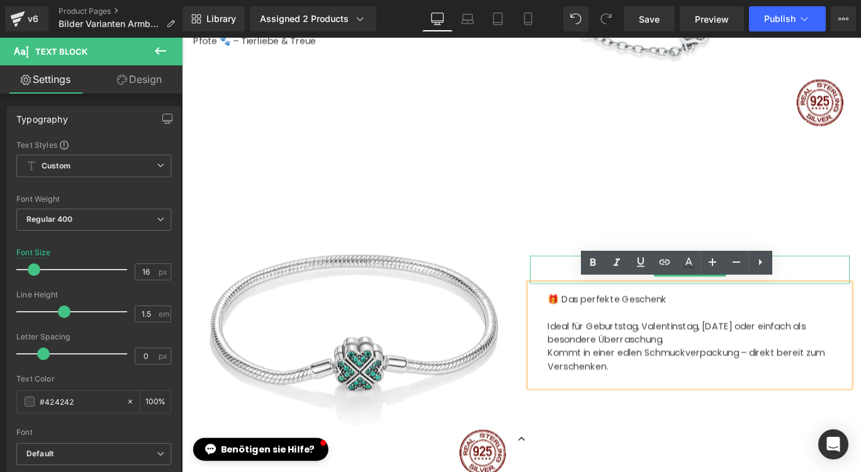
click at [610, 291] on div at bounding box center [751, 297] width 359 height 31
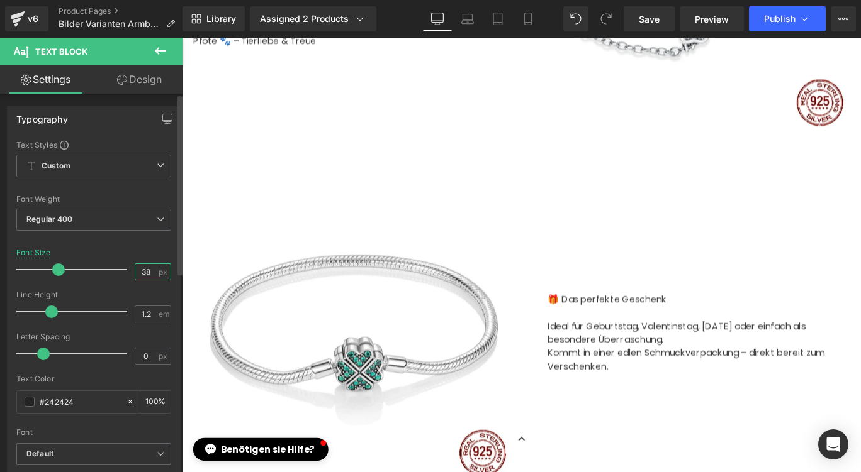
click at [147, 273] on input "38" at bounding box center [146, 272] width 22 height 16
type input "3"
type input "16"
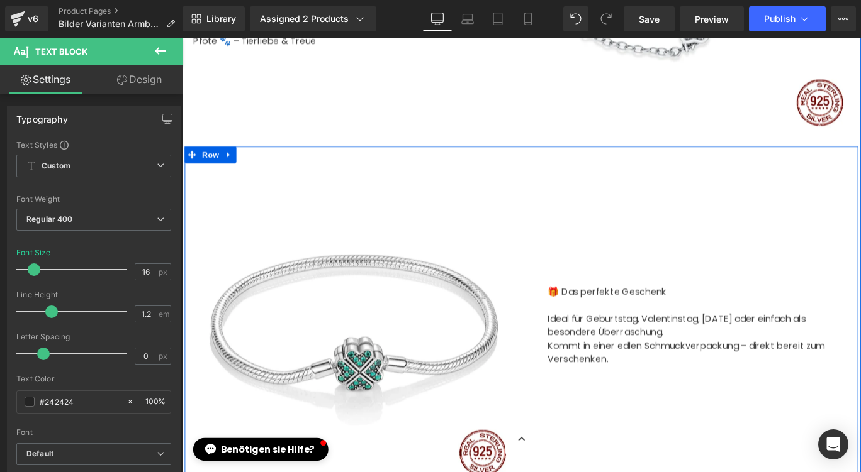
click at [763, 271] on div "Text Block 🎁 Das perfekte Geschenk Ideal für Geburtstag, Valentinstag, [DATE] o…" at bounding box center [750, 356] width 377 height 358
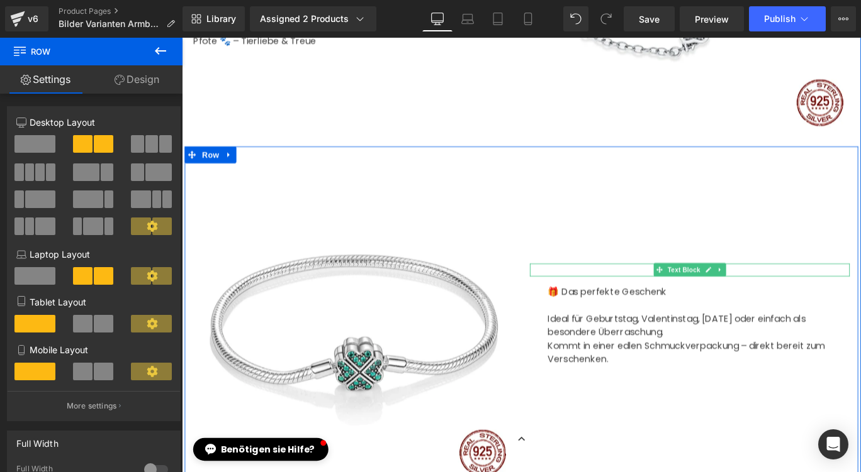
click at [696, 294] on div at bounding box center [751, 298] width 359 height 14
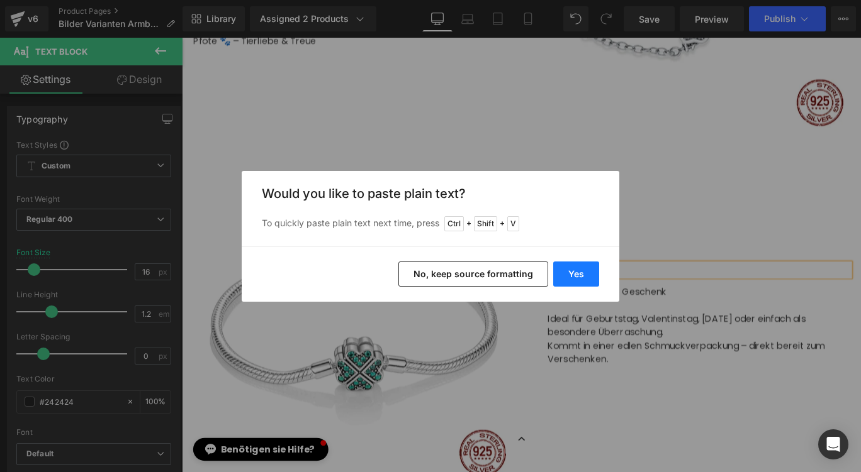
click at [567, 270] on button "Yes" at bounding box center [576, 274] width 46 height 25
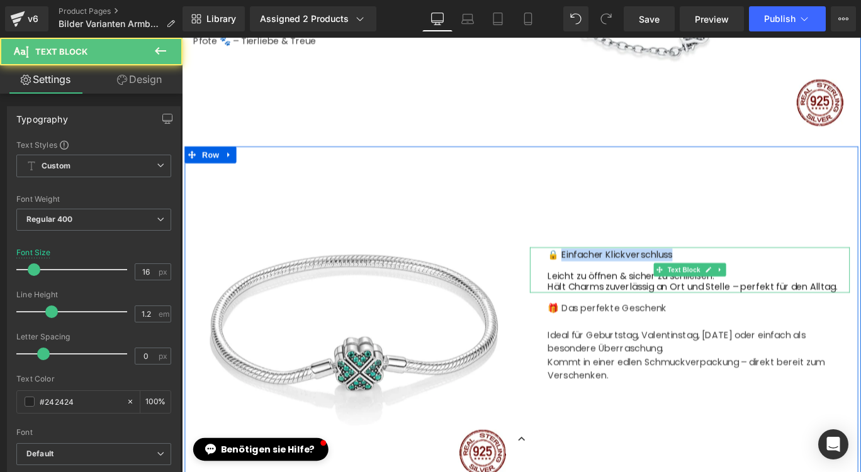
drag, startPoint x: 604, startPoint y: 276, endPoint x: 727, endPoint y: 279, distance: 123.3
click at [727, 279] on div "🔒 Einfacher Klickverschluss Leicht zu öffnen & sicher zu schließen. Hält Charms…" at bounding box center [751, 298] width 359 height 51
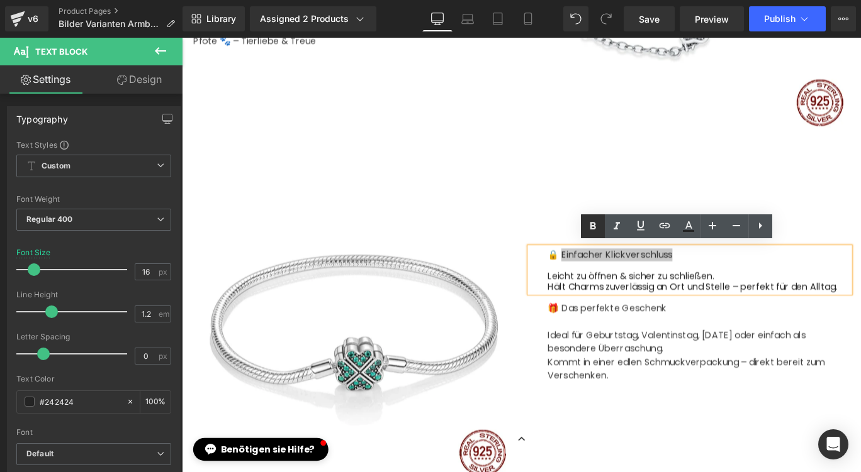
click at [598, 222] on icon at bounding box center [592, 226] width 15 height 15
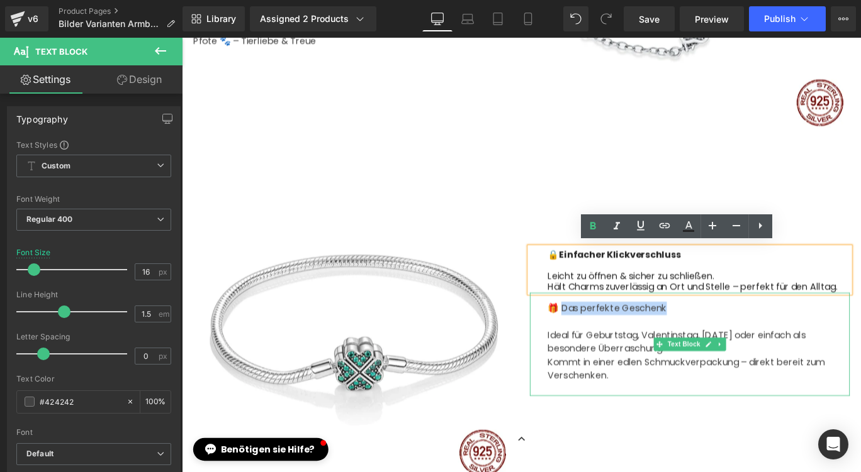
drag, startPoint x: 602, startPoint y: 335, endPoint x: 720, endPoint y: 337, distance: 118.3
click at [720, 337] on p "🎁 Das perfekte Geschenk" at bounding box center [761, 341] width 338 height 15
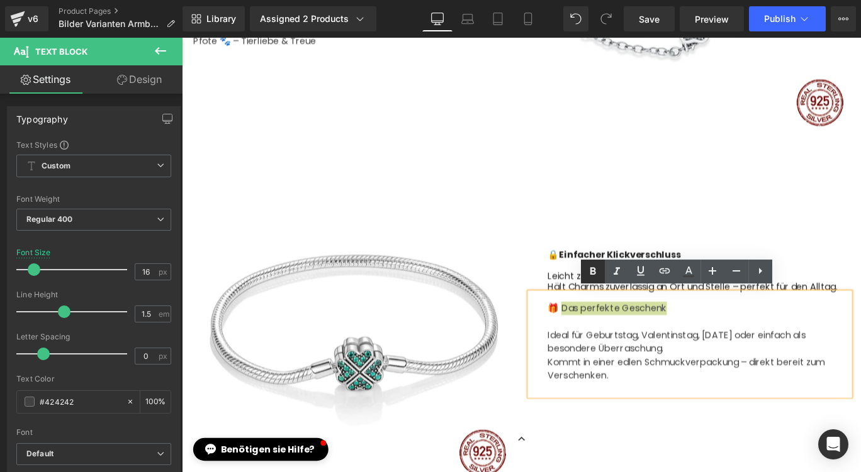
click at [593, 275] on icon at bounding box center [592, 271] width 15 height 15
click at [664, 211] on div "🔒 Einfacher Klickverschluss Leicht zu öffnen & sicher zu schließen. Hält Charms…" at bounding box center [750, 356] width 377 height 358
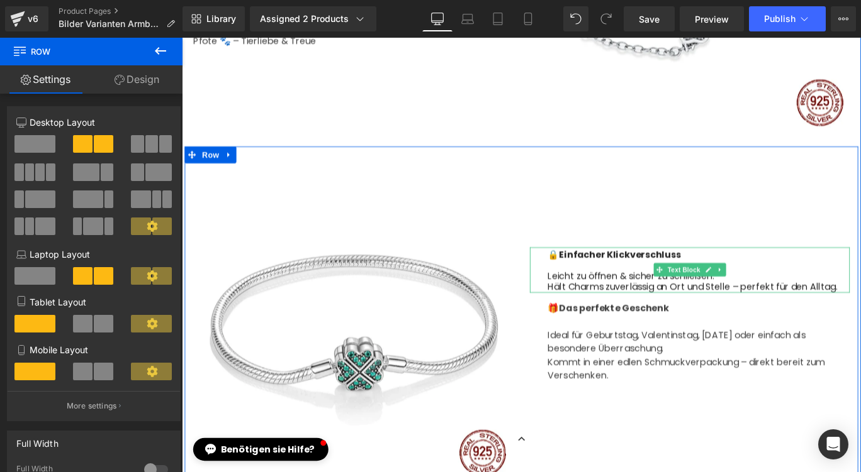
drag, startPoint x: 914, startPoint y: 311, endPoint x: 923, endPoint y: 327, distance: 18.0
click at [860, 312] on div "Hält Charms zuverlässig an Ort und Stelle – perfekt für den Alltag." at bounding box center [761, 317] width 338 height 12
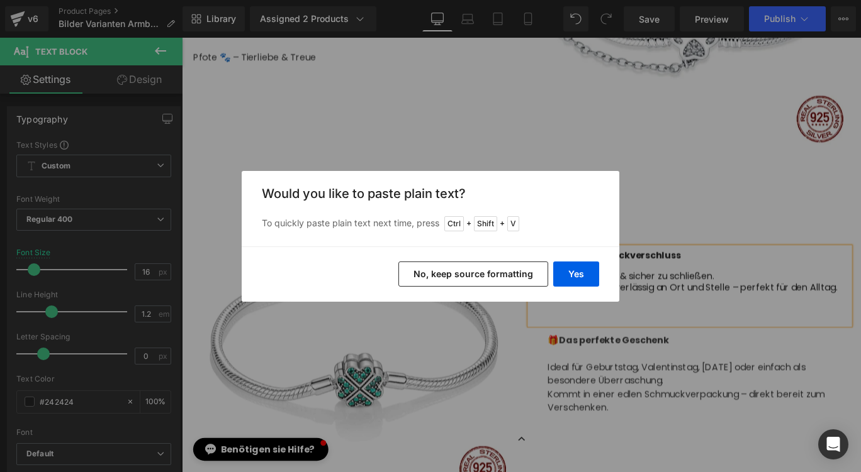
scroll to position [1767, 0]
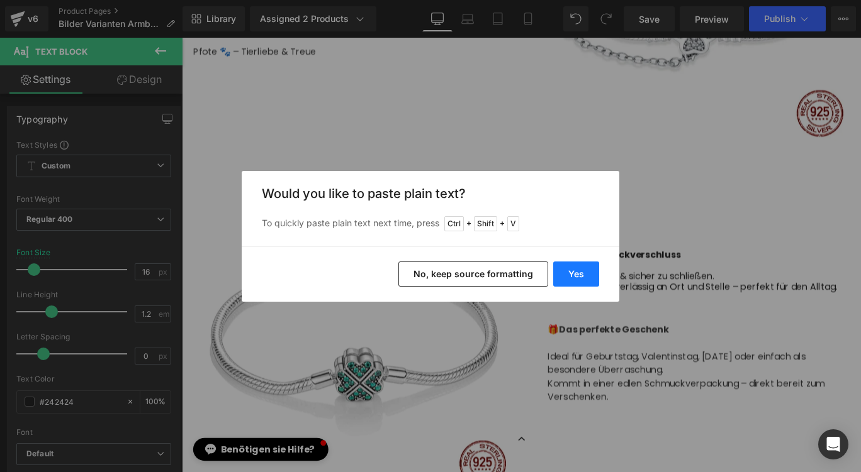
click at [583, 272] on button "Yes" at bounding box center [576, 274] width 46 height 25
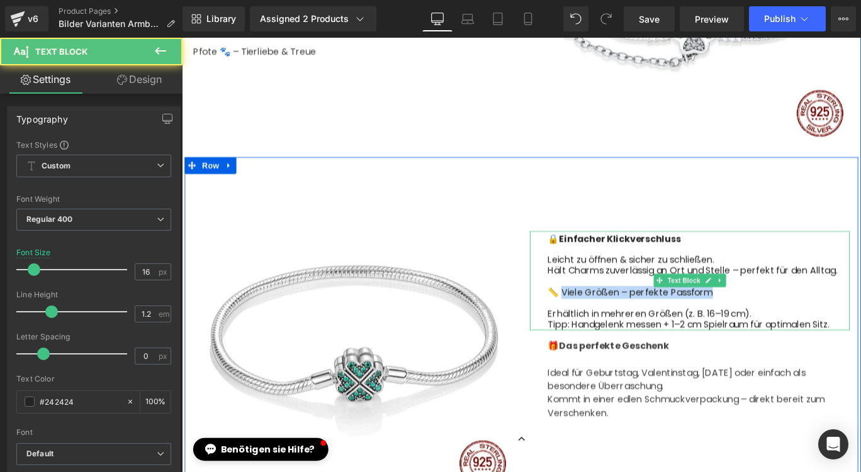
drag, startPoint x: 605, startPoint y: 315, endPoint x: 776, endPoint y: 316, distance: 171.8
click at [776, 318] on div "📏 Viele Größen – perfekte Passform" at bounding box center [761, 324] width 338 height 12
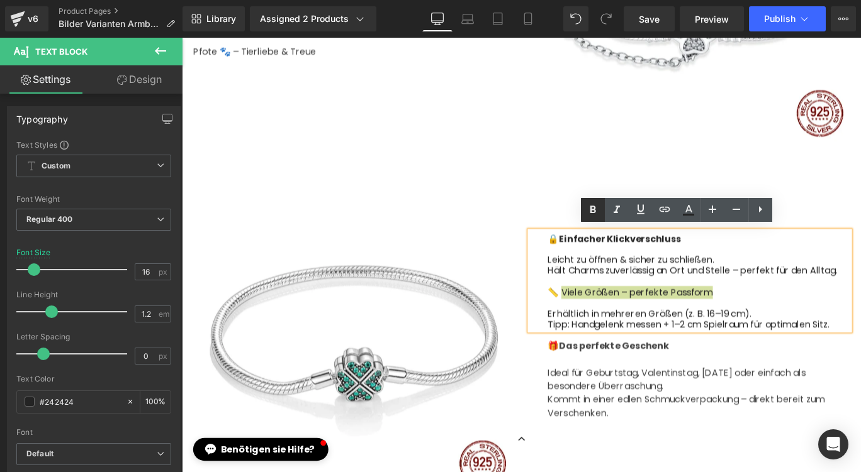
click at [586, 214] on icon at bounding box center [592, 210] width 15 height 15
click at [641, 191] on div "🔒 Einfacher Klickverschluss Leicht zu öffnen & sicher zu schließen. Hält Charms…" at bounding box center [750, 368] width 377 height 358
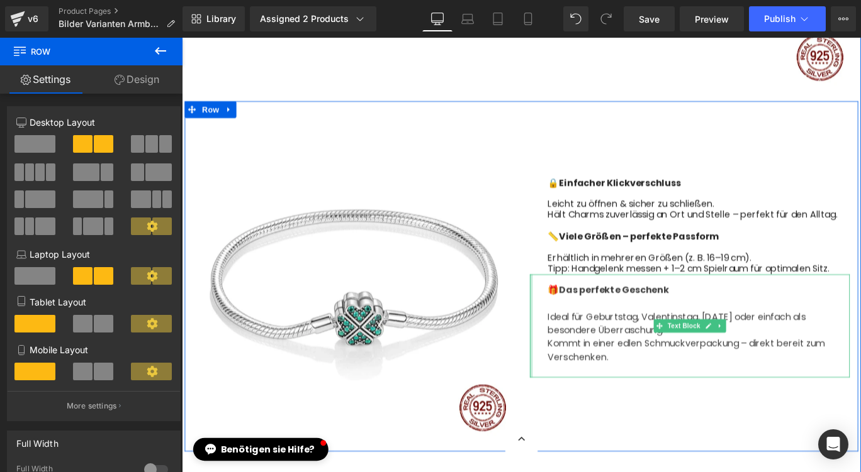
scroll to position [1892, 0]
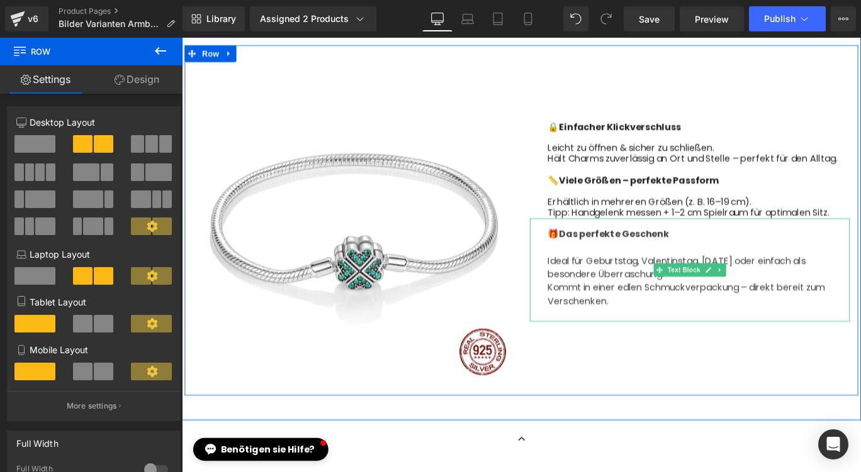
click at [618, 270] on p at bounding box center [761, 272] width 338 height 15
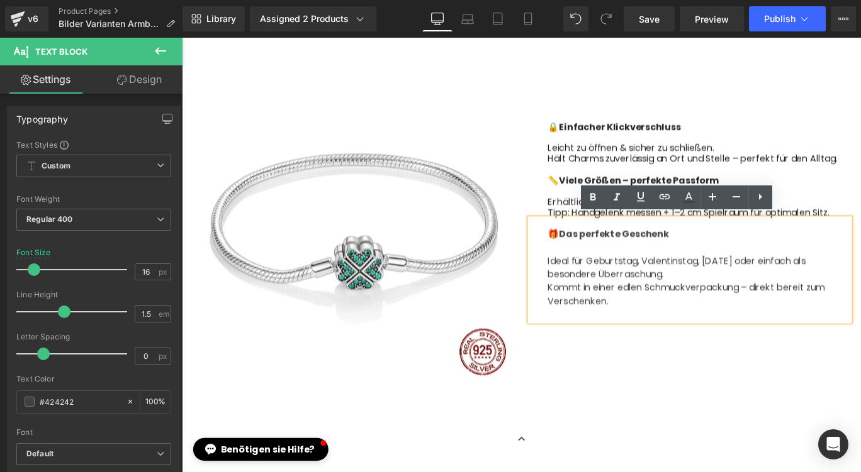
click at [668, 392] on div "🔒 Einfacher Klickverschluss Leicht zu öffnen & sicher zu schließen. Hält Charms…" at bounding box center [750, 243] width 377 height 358
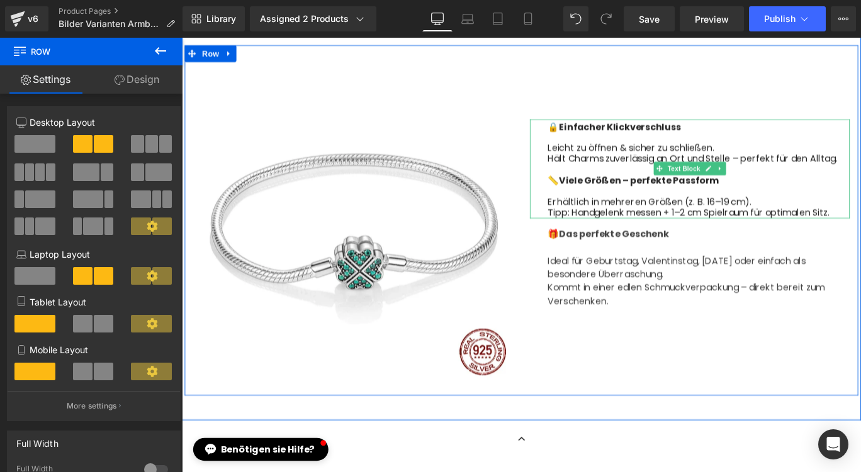
click at [773, 216] on div "Erhältlich in mehreren Größen (z. B. 16–19 cm)." at bounding box center [761, 222] width 338 height 12
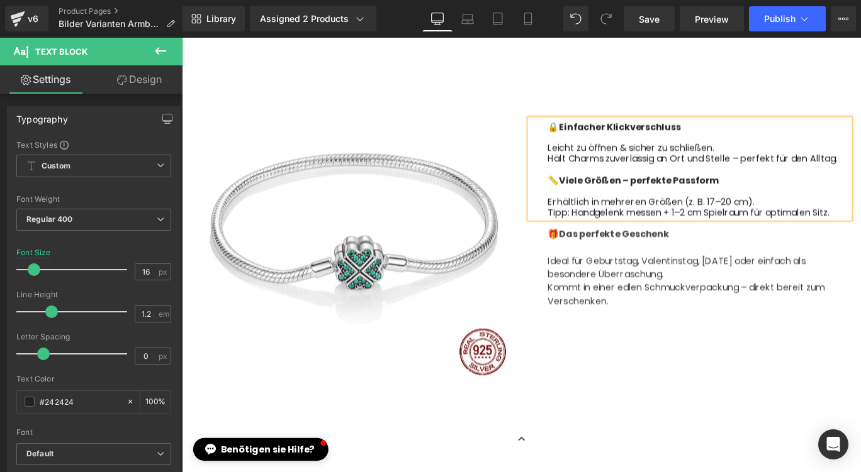
click at [776, 381] on div "🔒 Einfacher Klickverschluss Leicht zu öffnen & sicher zu schließen. Hält Charms…" at bounding box center [750, 243] width 377 height 358
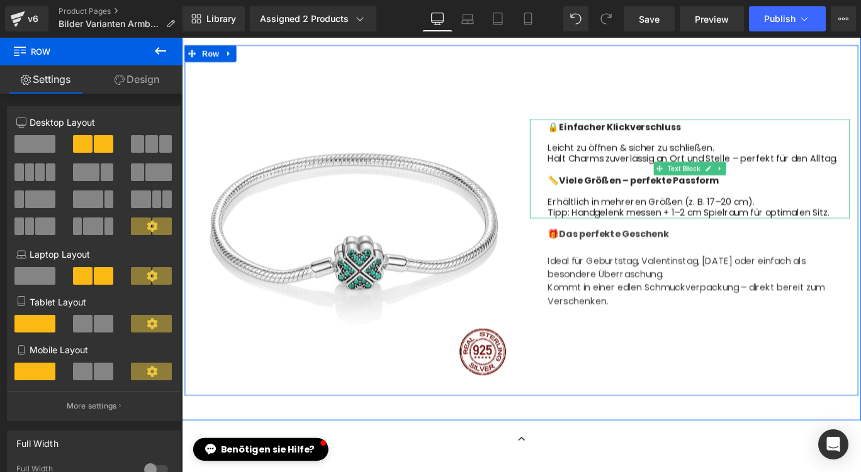
click at [759, 216] on div "Erhältlich in mehreren Größen (z. B. 17–20 cm)." at bounding box center [761, 222] width 338 height 12
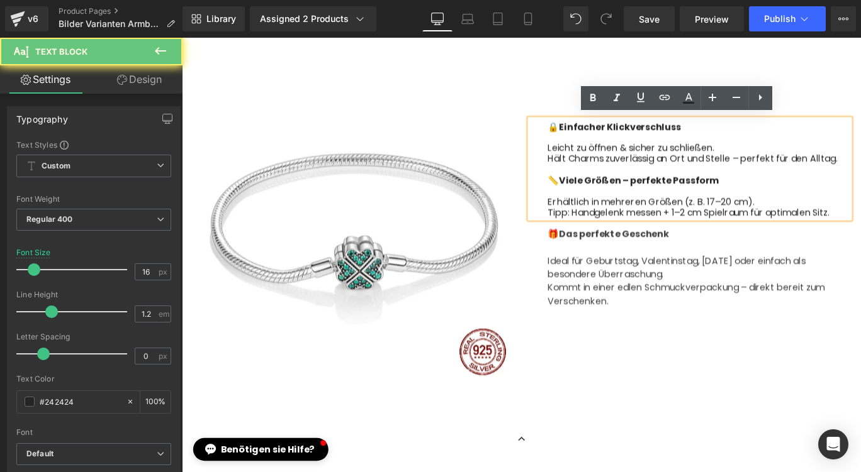
click at [762, 216] on div "Erhältlich in mehreren Größen (z. B. 17–20 cm)." at bounding box center [761, 222] width 338 height 12
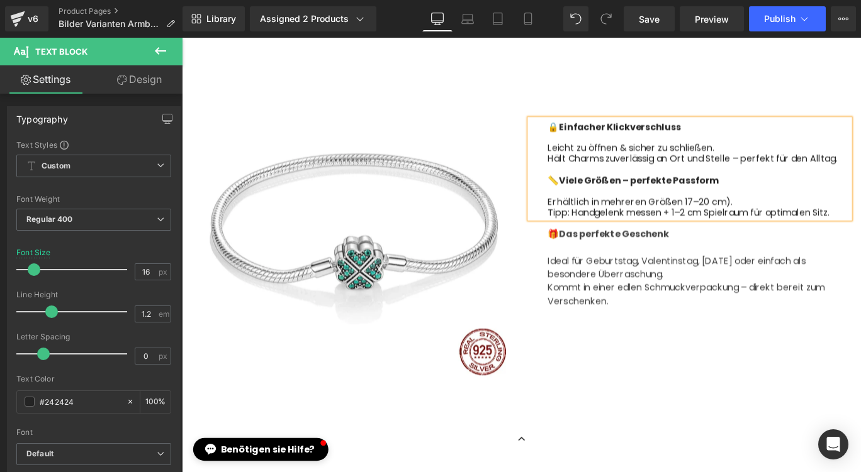
drag, startPoint x: 791, startPoint y: 215, endPoint x: 791, endPoint y: 229, distance: 14.5
click at [791, 216] on div "Erhältlich in mehreren Größen 17–20 cm)." at bounding box center [761, 222] width 338 height 12
click at [655, 24] on span "Save" at bounding box center [649, 19] width 21 height 13
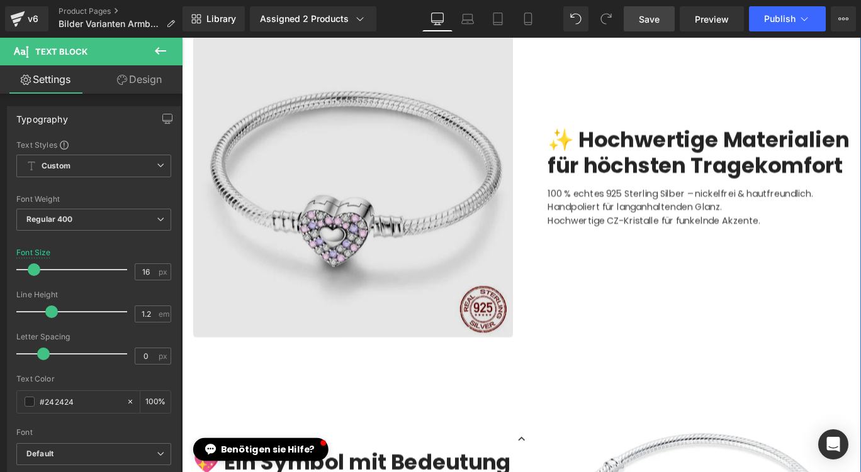
scroll to position [1137, 0]
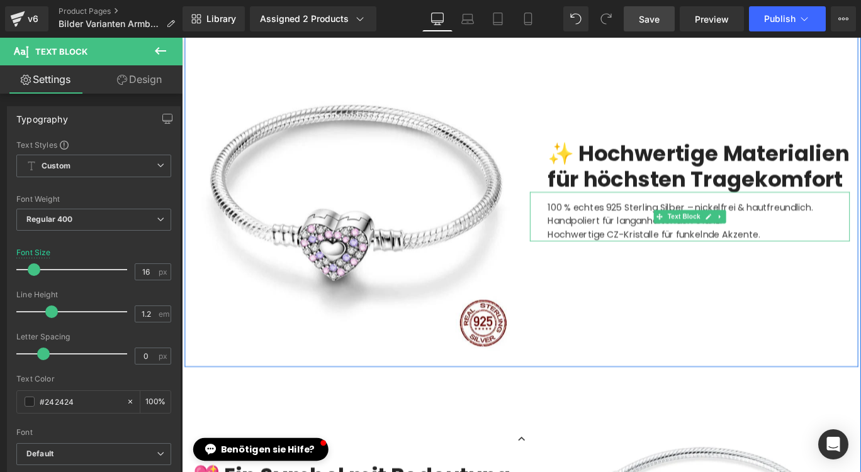
click at [813, 235] on p "100 % echtes 925 Sterling Silber – nickelfrei & hautfreundlich." at bounding box center [761, 228] width 338 height 15
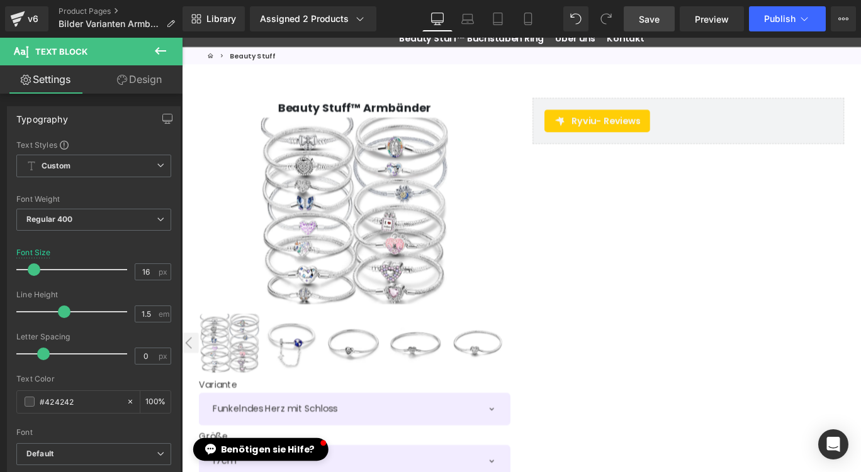
scroll to position [68, 0]
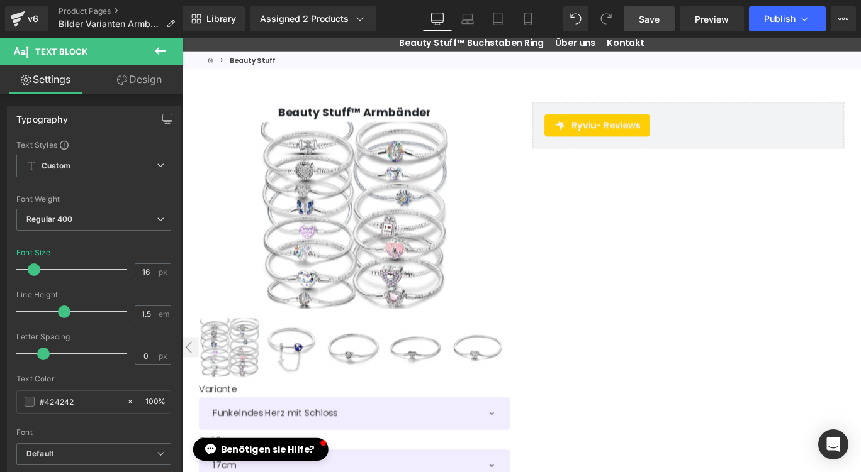
click at [651, 21] on span "Save" at bounding box center [649, 19] width 21 height 13
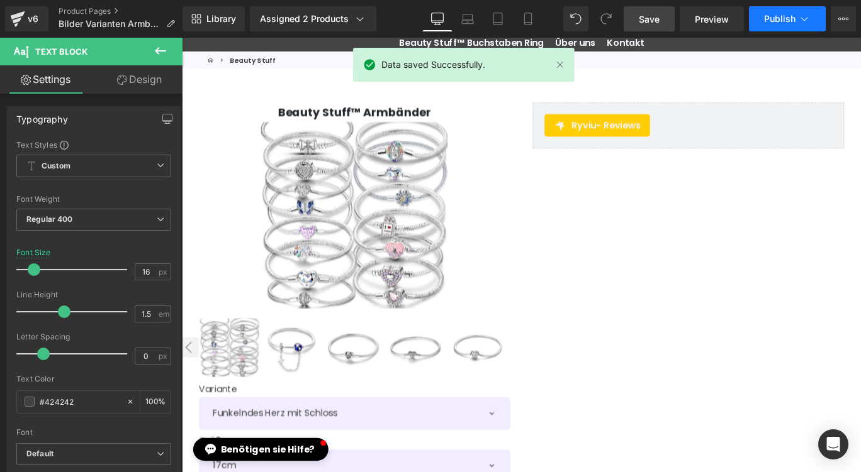
click at [790, 20] on span "Publish" at bounding box center [779, 19] width 31 height 10
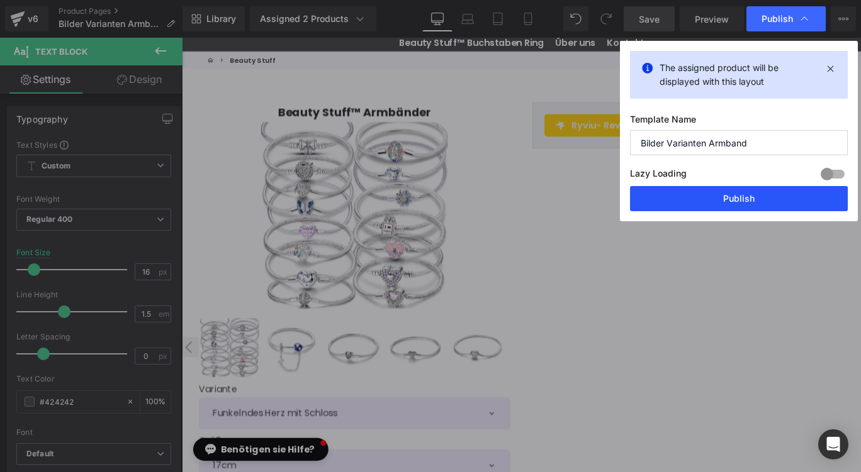
click at [737, 196] on button "Publish" at bounding box center [739, 198] width 218 height 25
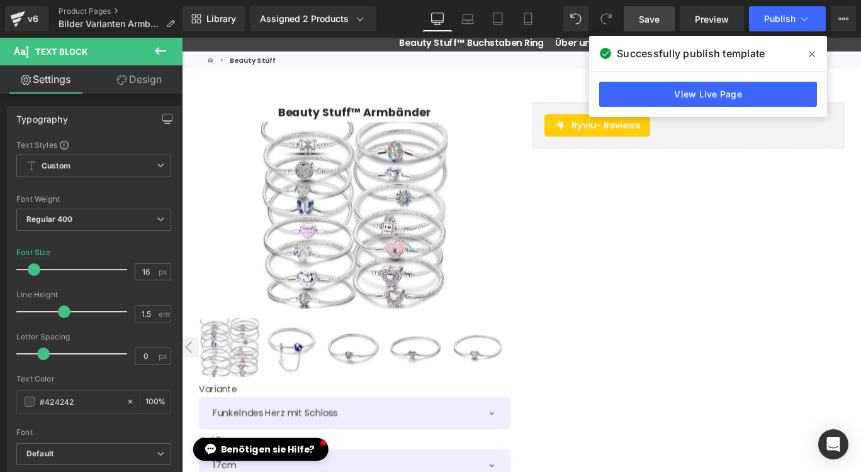
click at [813, 48] on span at bounding box center [812, 54] width 20 height 20
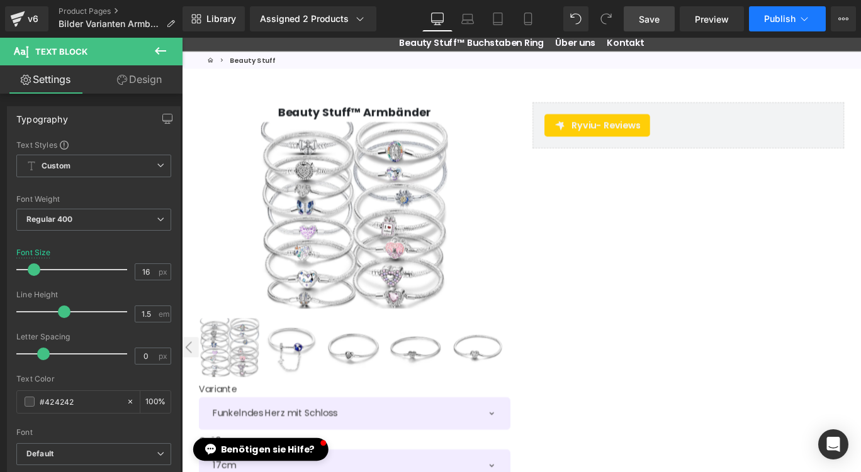
click at [803, 26] on button "Publish" at bounding box center [787, 18] width 77 height 25
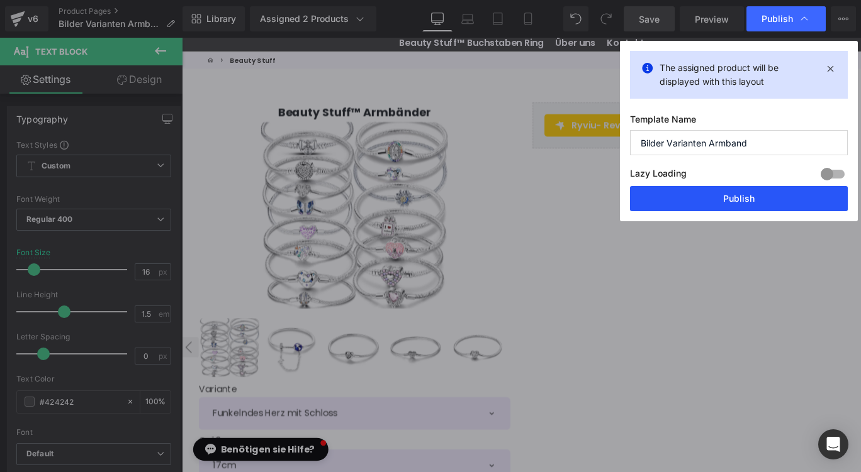
click at [757, 193] on button "Publish" at bounding box center [739, 198] width 218 height 25
